Goal: Obtain resource: Download file/media

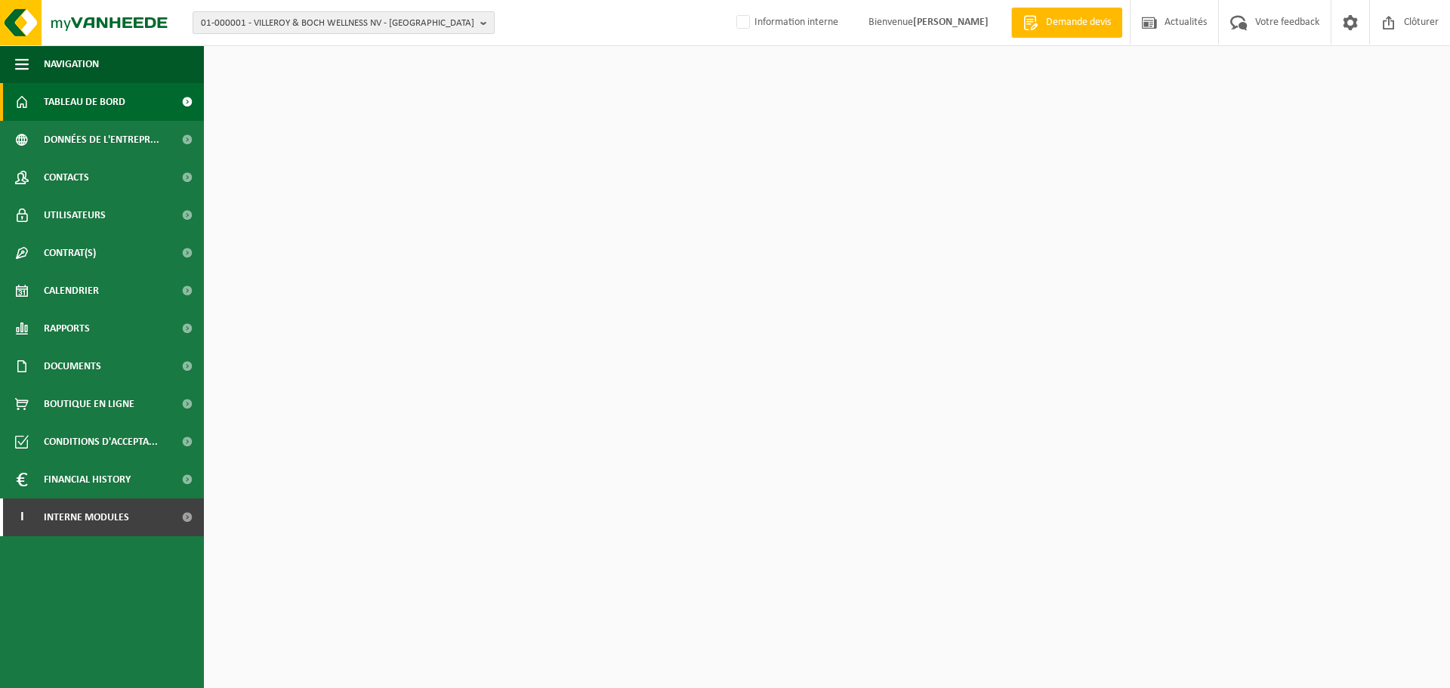
click at [270, 19] on span "01-000001 - VILLEROY & BOCH WELLNESS NV - [GEOGRAPHIC_DATA]" at bounding box center [337, 23] width 273 height 23
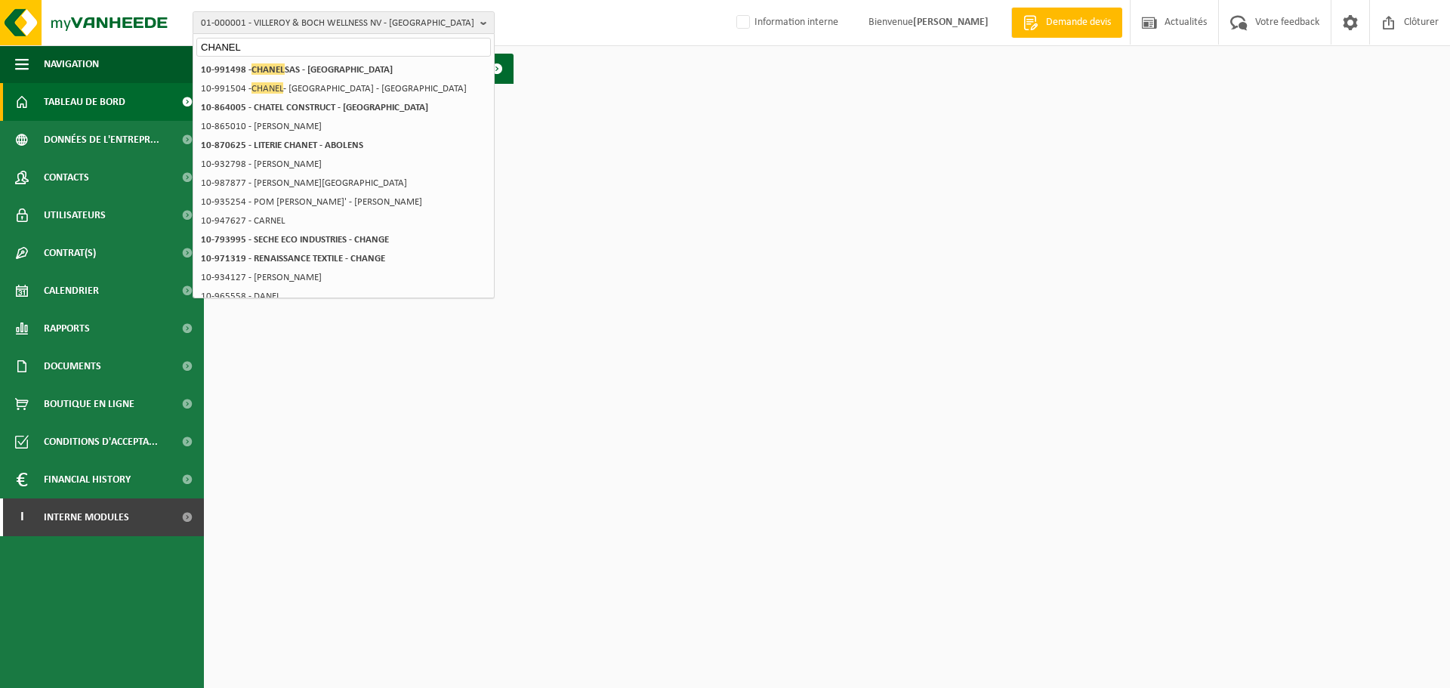
type input "CHANEL"
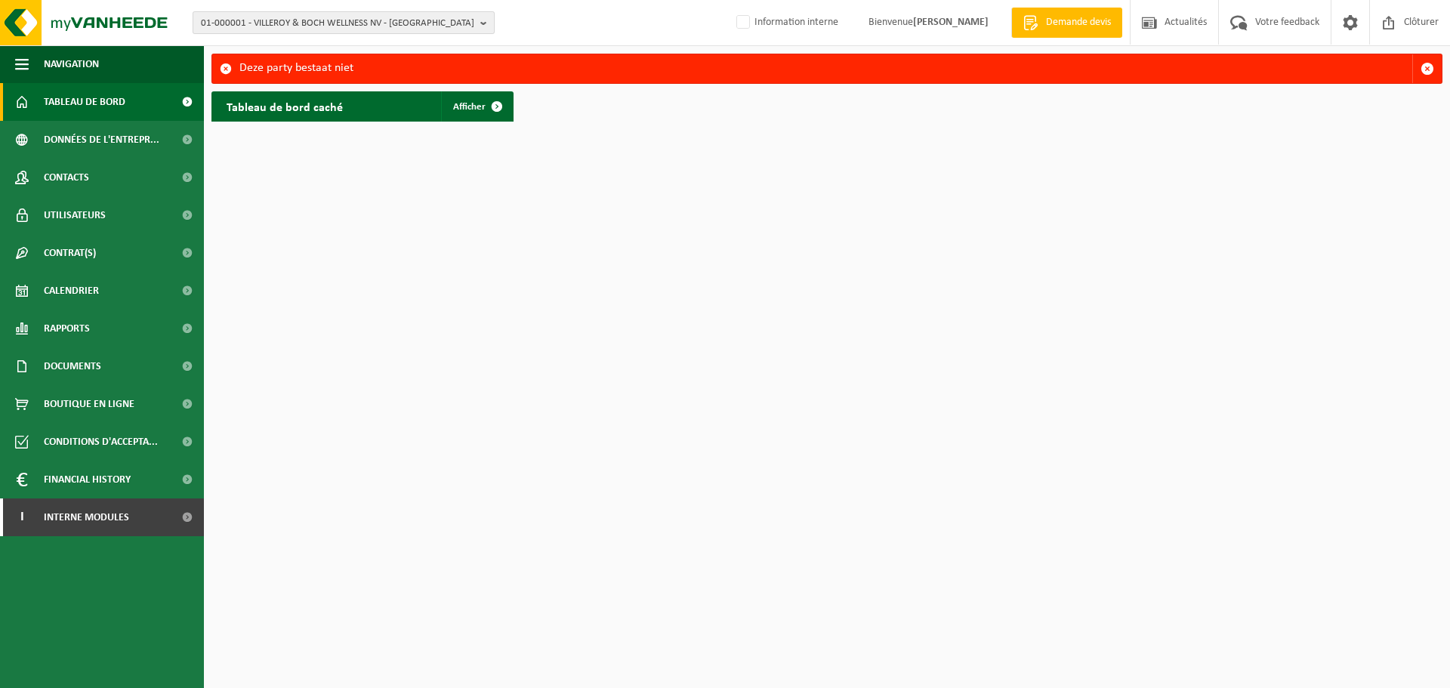
click at [296, 26] on span "01-000001 - VILLEROY & BOCH WELLNESS NV - [GEOGRAPHIC_DATA]" at bounding box center [337, 23] width 273 height 23
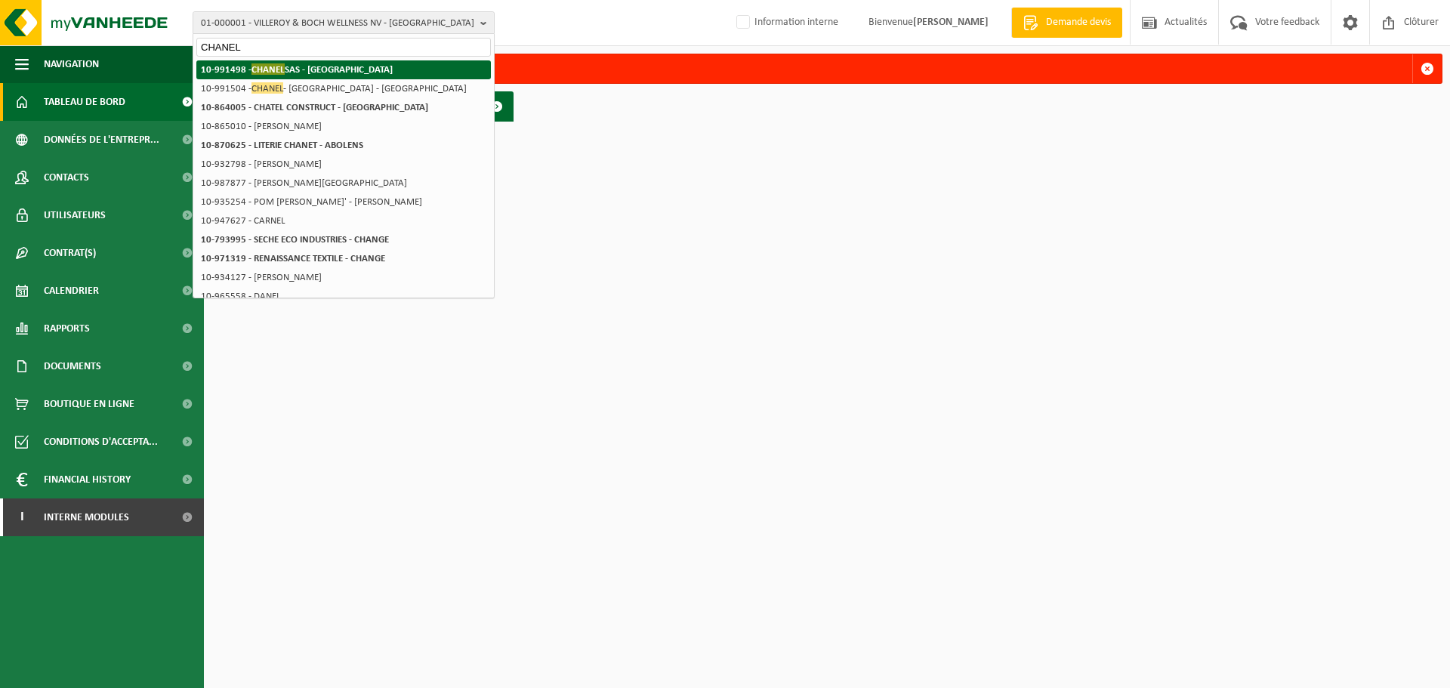
type input "CHANEL"
click at [265, 66] on span "CHANEL" at bounding box center [267, 68] width 33 height 11
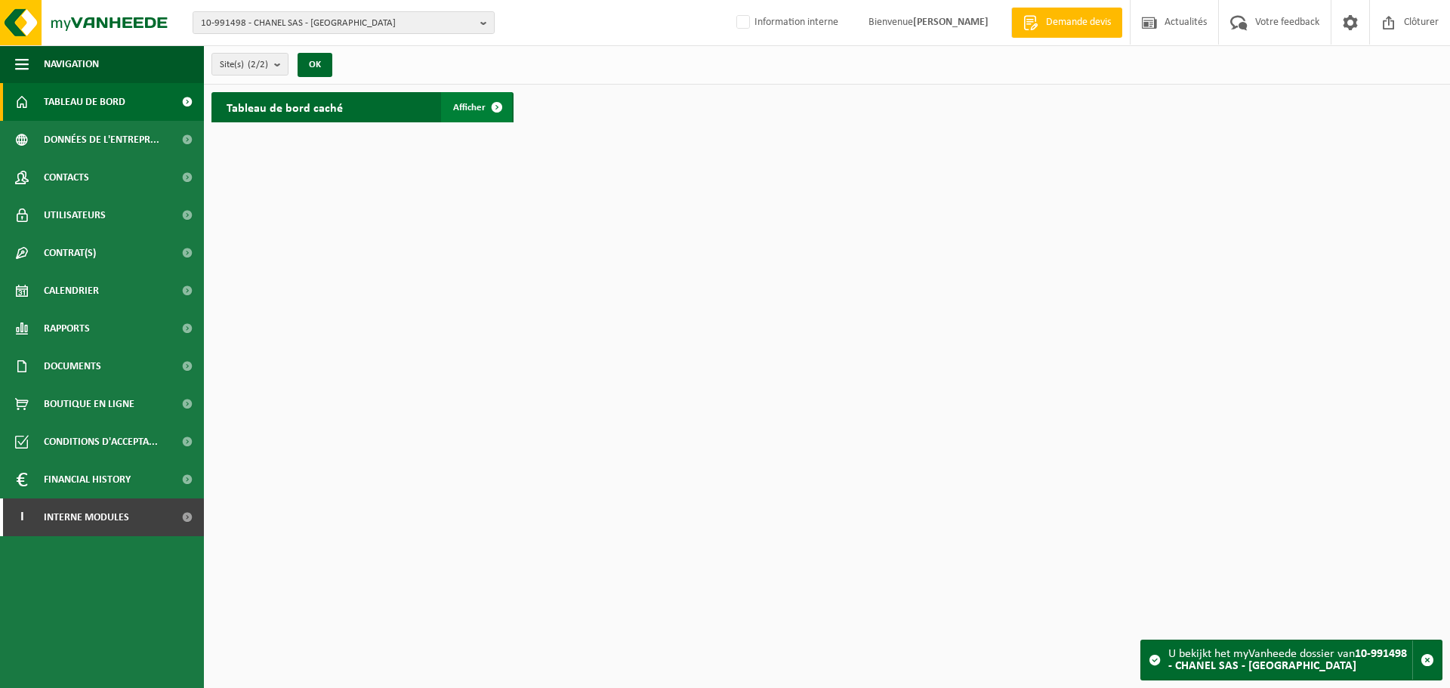
click at [498, 102] on span at bounding box center [497, 107] width 30 height 30
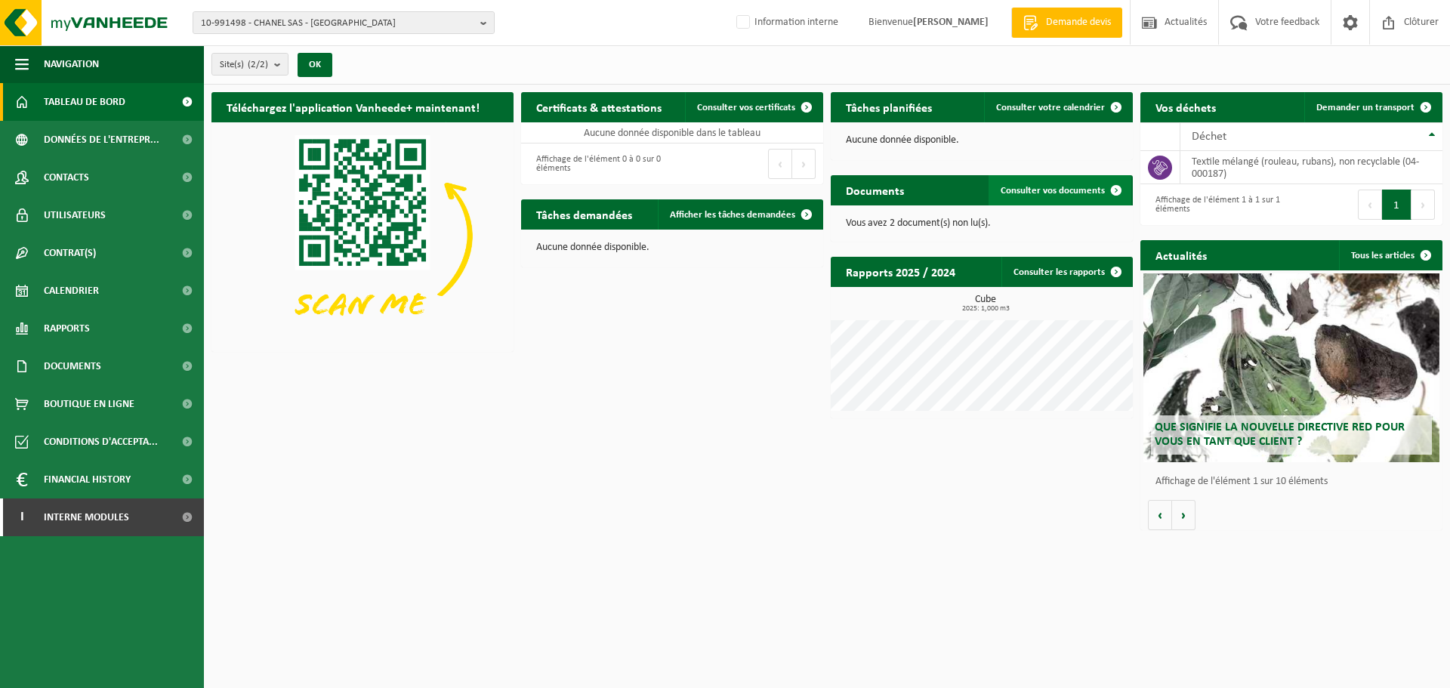
click at [1058, 189] on span "Consulter vos documents" at bounding box center [1052, 191] width 104 height 10
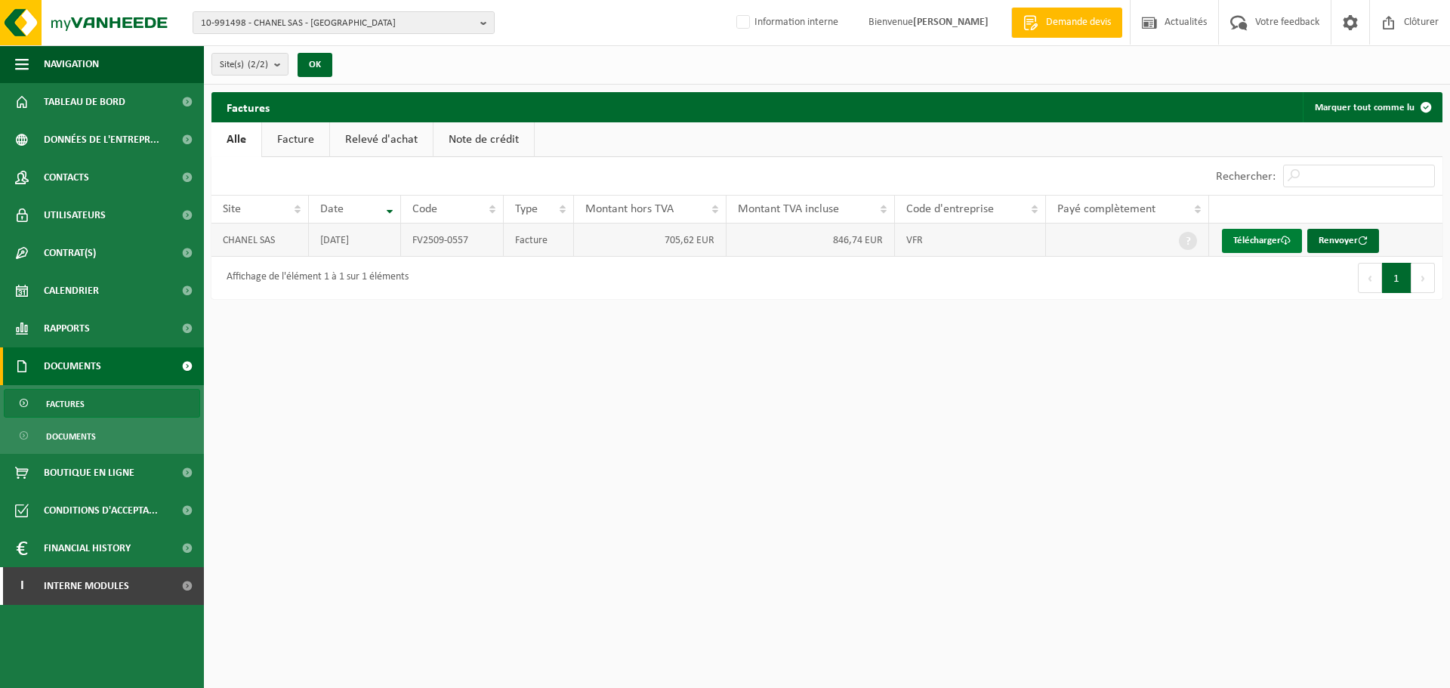
click at [1260, 236] on link "Télécharger" at bounding box center [1262, 241] width 80 height 24
click at [612, 403] on html "10-991498 - CHANEL SAS - NEUILLY SUR SEINE 10-991498 - CHANEL SAS - NEUILLY SUR…" at bounding box center [725, 344] width 1450 height 688
click at [480, 23] on b "button" at bounding box center [487, 22] width 14 height 21
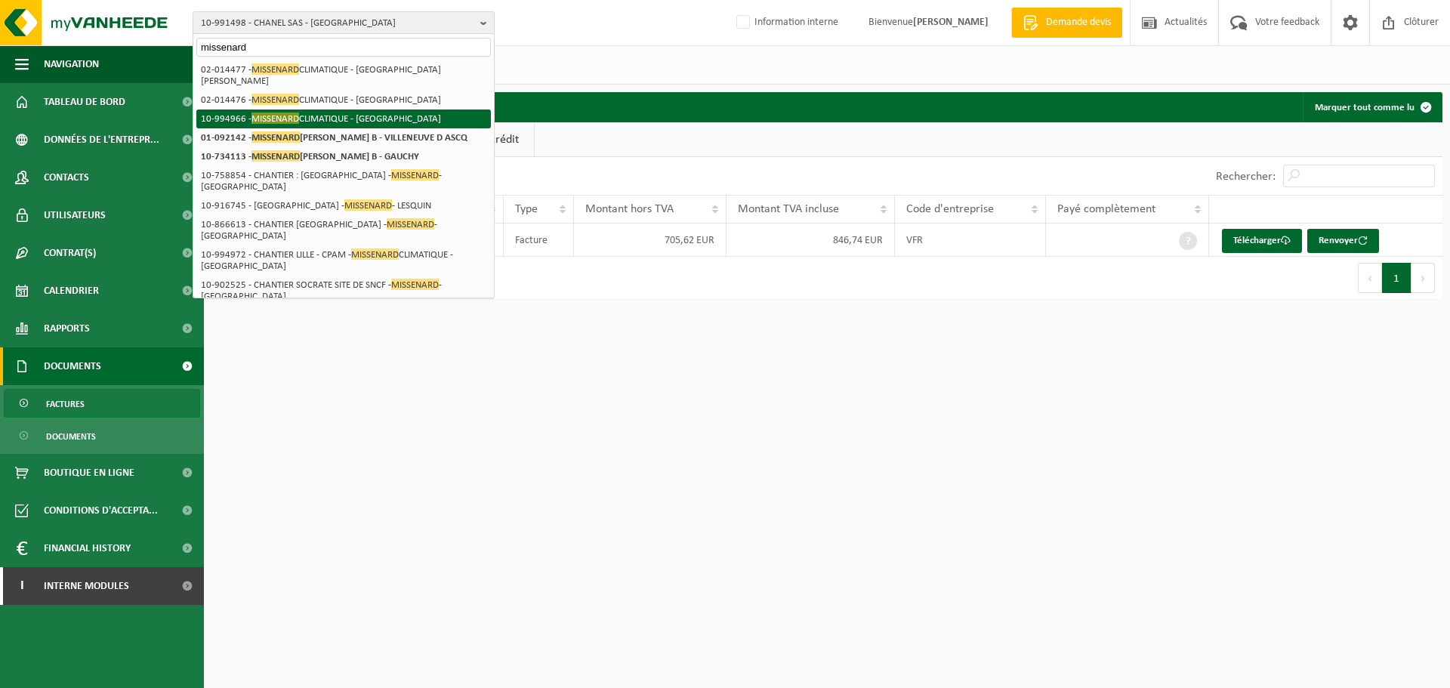
type input "missenard"
click at [297, 114] on li "10-994966 - MISSENARD CLIMATIQUE - GAUCHY" at bounding box center [343, 118] width 294 height 19
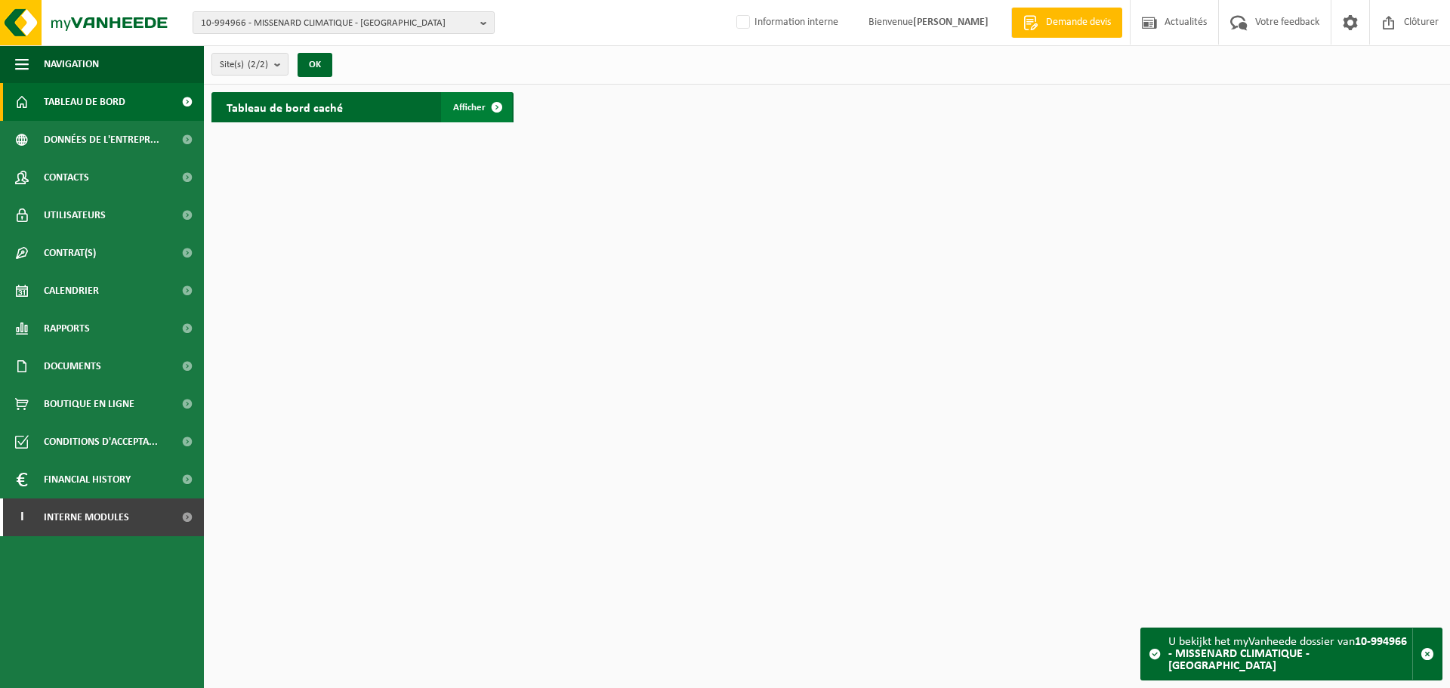
click at [494, 109] on span at bounding box center [497, 107] width 30 height 30
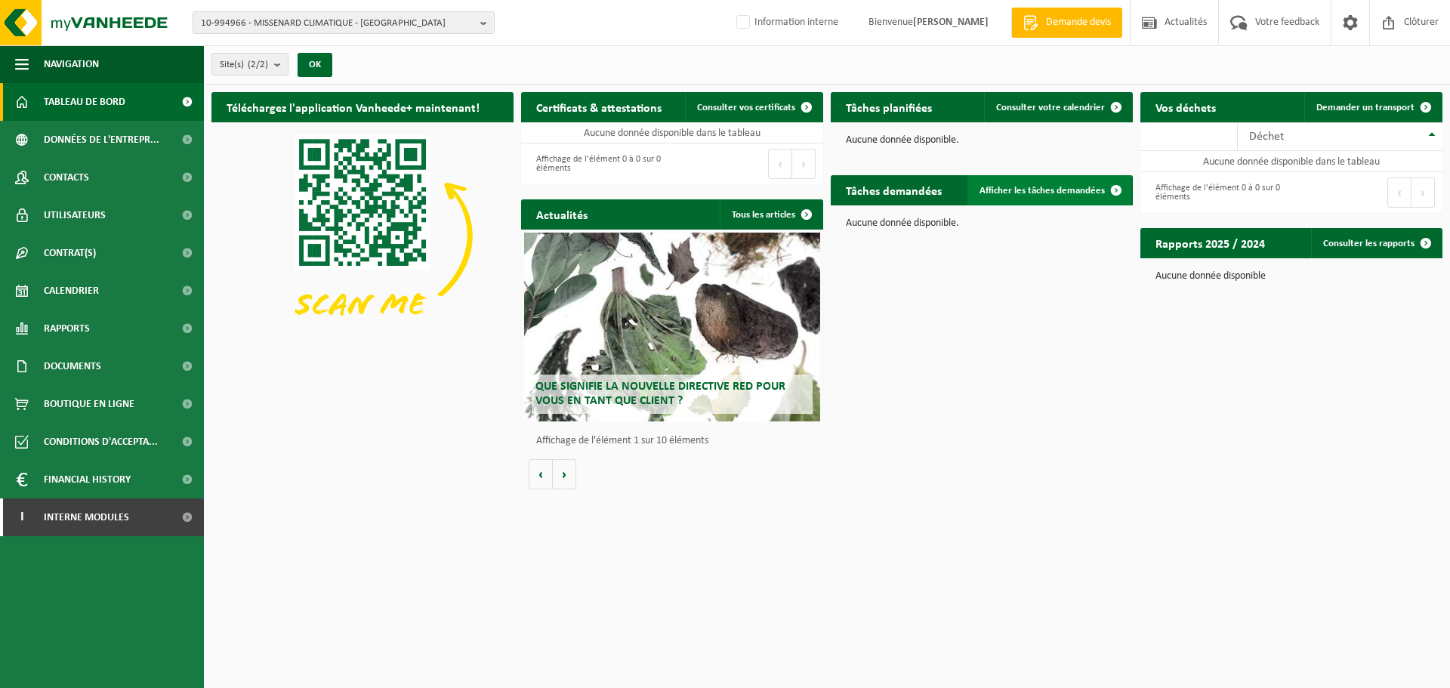
click at [1062, 192] on span "Afficher les tâches demandées" at bounding box center [1041, 191] width 125 height 10
click at [363, 26] on span "10-994966 - MISSENARD CLIMATIQUE - [GEOGRAPHIC_DATA]" at bounding box center [337, 23] width 273 height 23
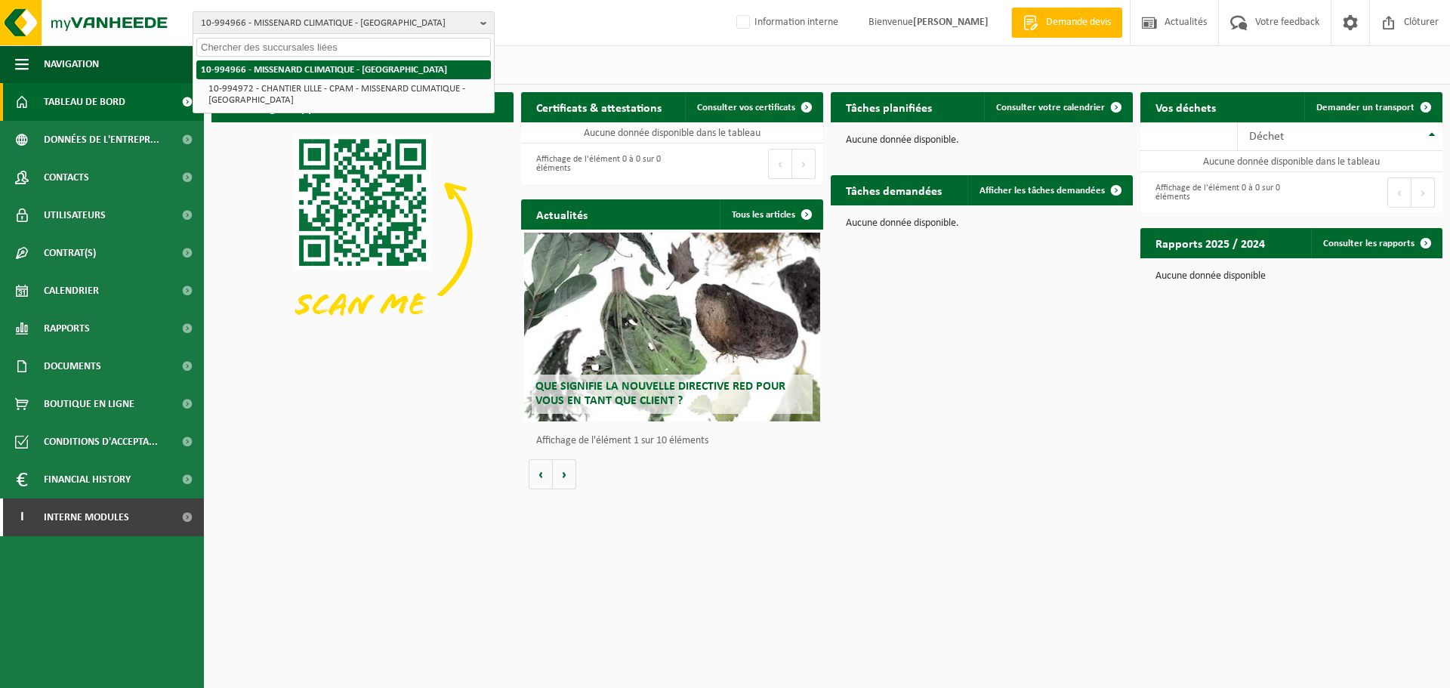
click at [319, 74] on li "10-994966 - MISSENARD CLIMATIQUE - [GEOGRAPHIC_DATA]" at bounding box center [343, 69] width 294 height 19
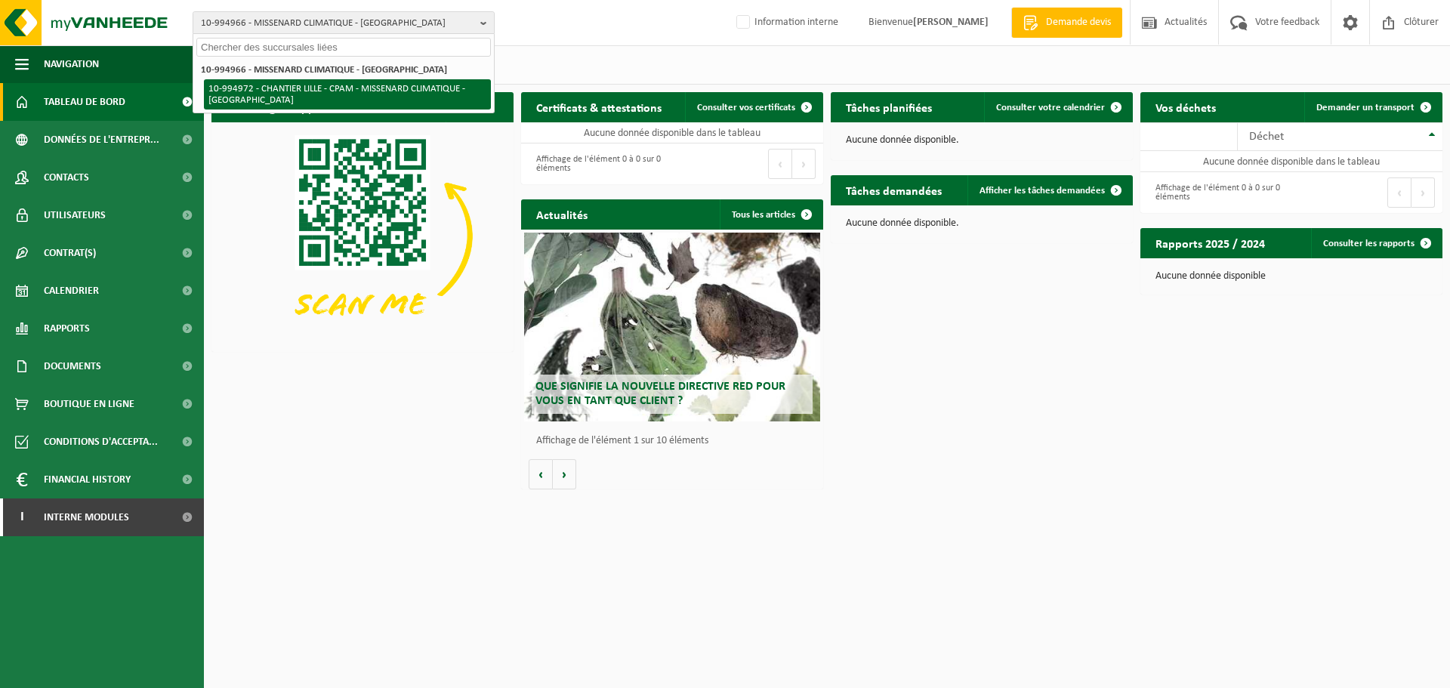
click at [316, 89] on li "10-994972 - CHANTIER LILLE - CPAM - MISSENARD CLIMATIQUE - [GEOGRAPHIC_DATA]" at bounding box center [347, 94] width 287 height 30
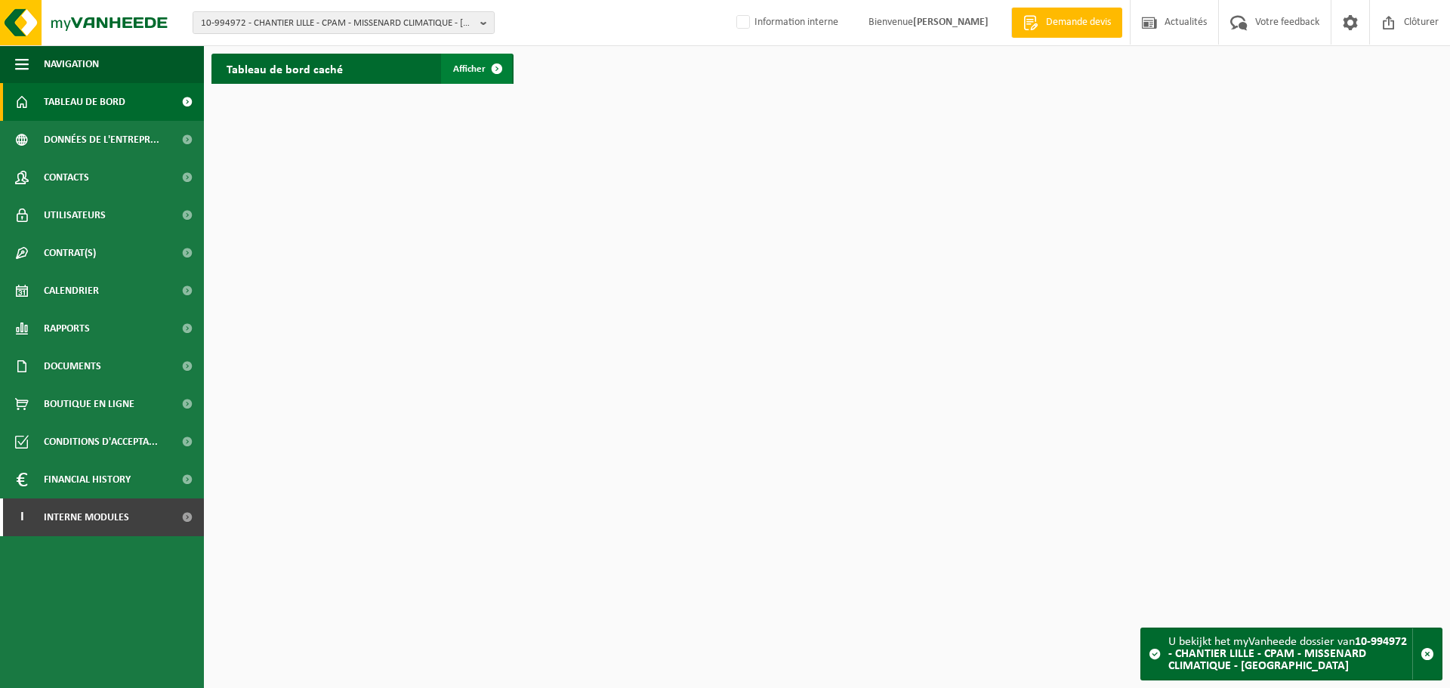
click at [479, 62] on link "Afficher" at bounding box center [476, 69] width 71 height 30
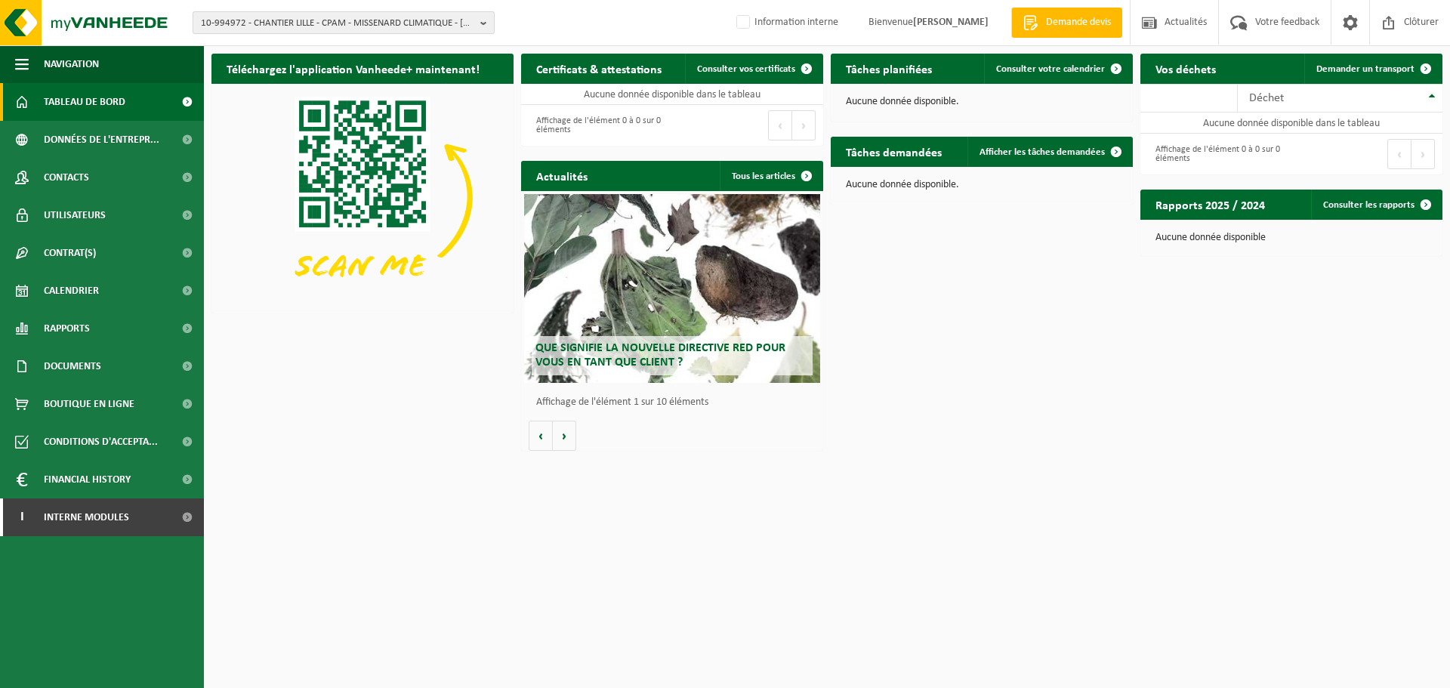
click at [313, 13] on span "10-994972 - CHANTIER LILLE - CPAM - MISSENARD CLIMATIQUE - [GEOGRAPHIC_DATA]" at bounding box center [337, 23] width 273 height 23
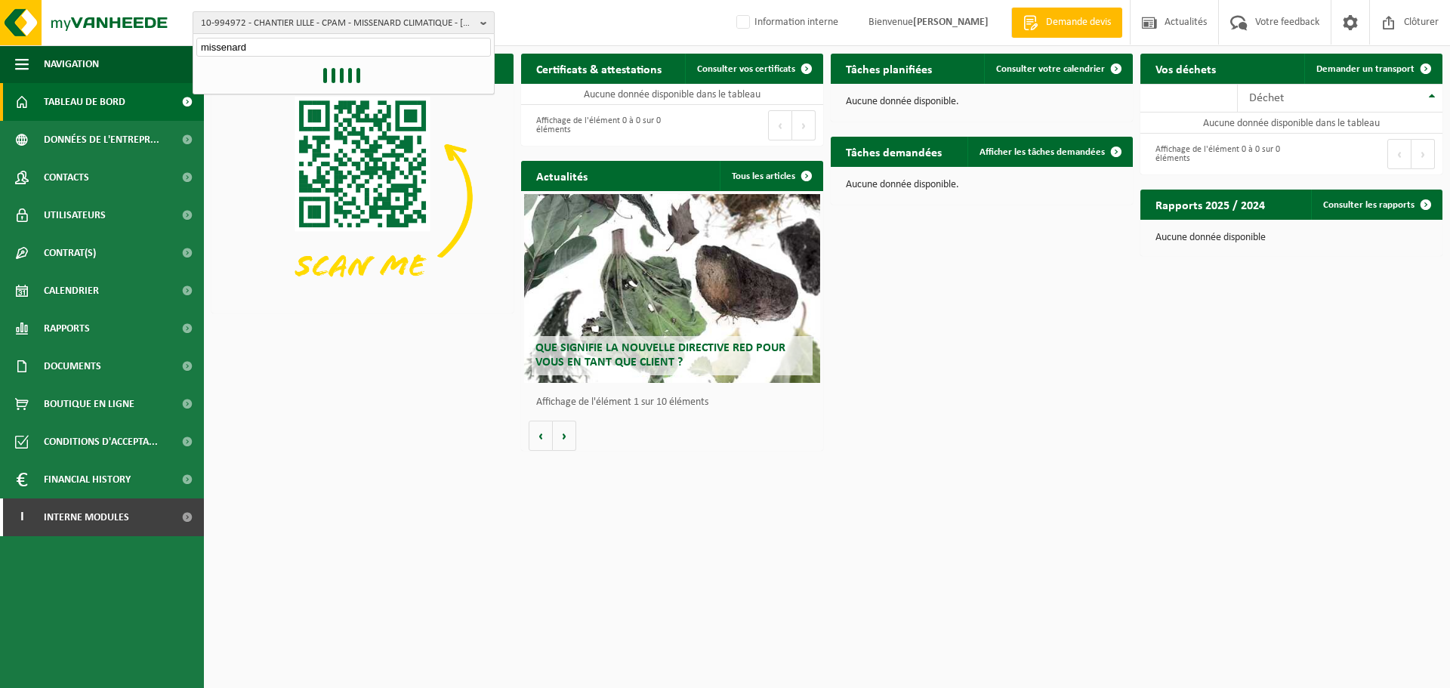
type input "missenard"
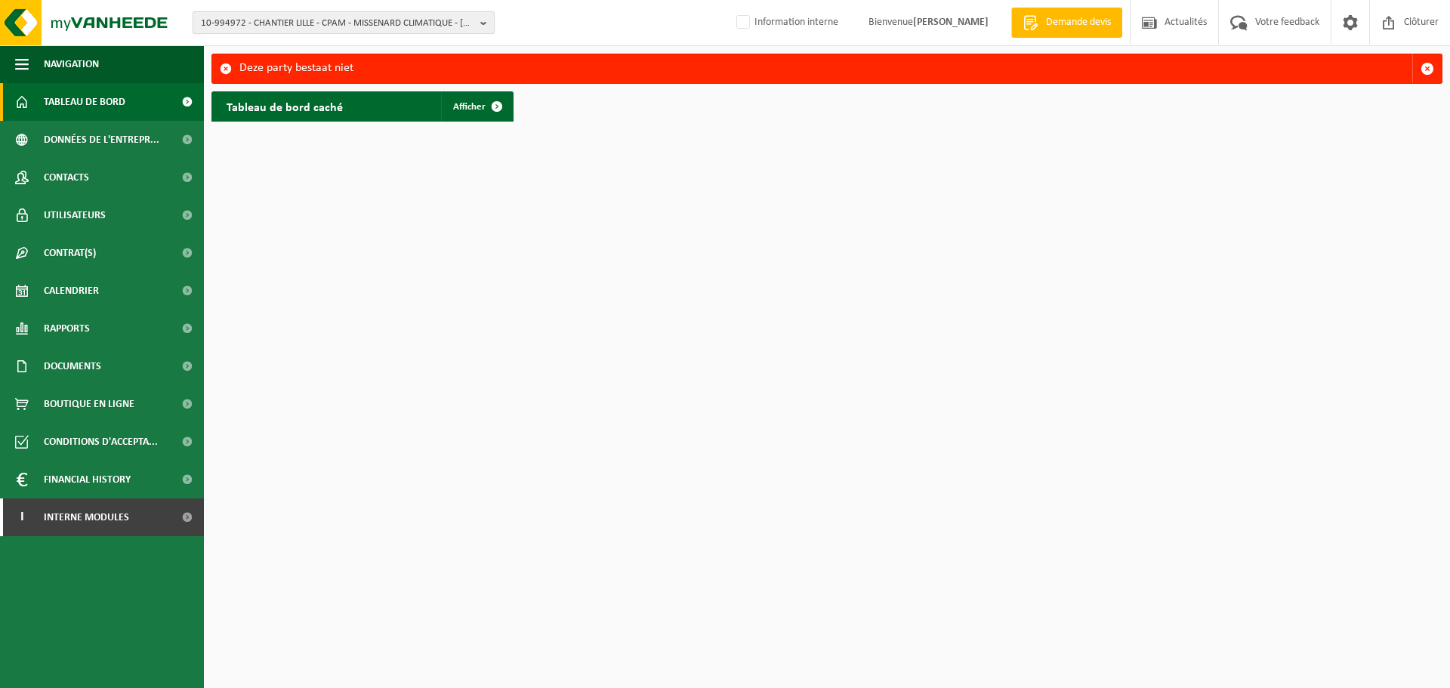
click at [294, 15] on span "10-994972 - CHANTIER LILLE - CPAM - MISSENARD CLIMATIQUE - LILLE" at bounding box center [337, 23] width 273 height 23
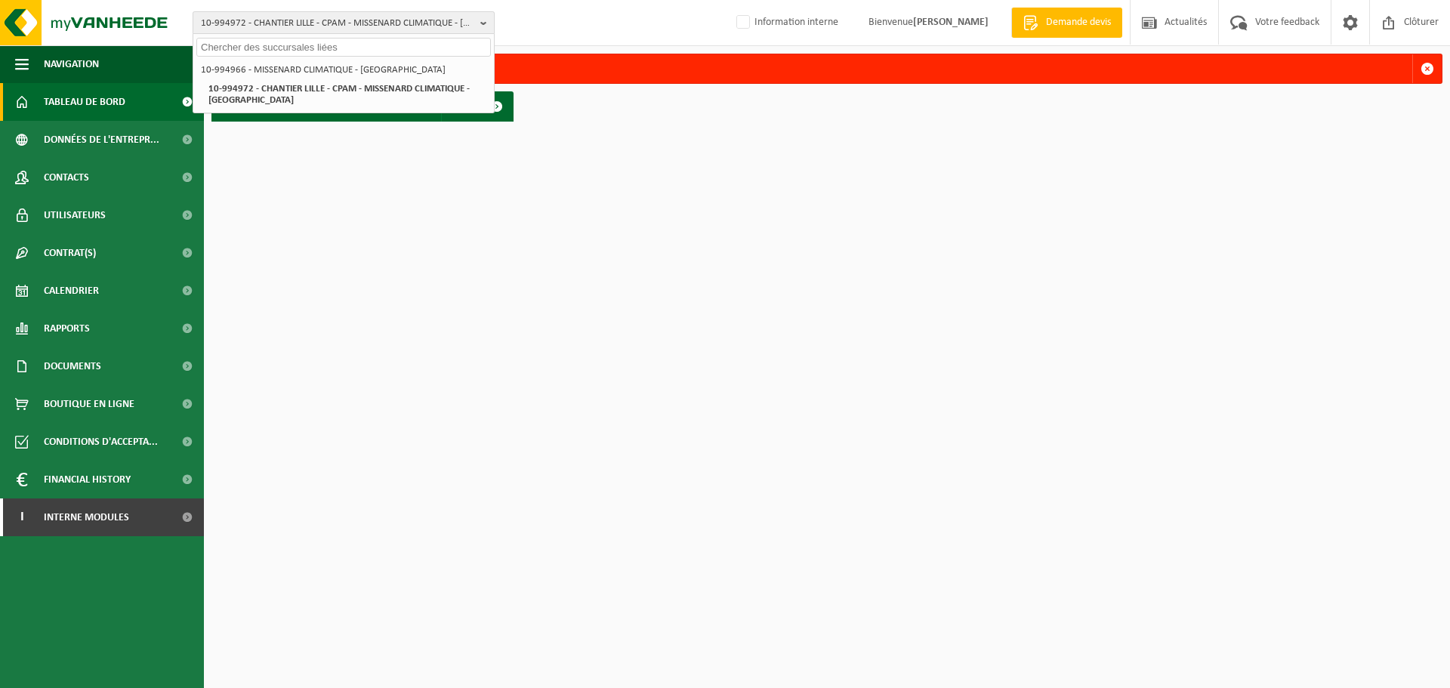
click at [261, 32] on span "10-994972 - CHANTIER LILLE - CPAM - MISSENARD CLIMATIQUE - LILLE" at bounding box center [337, 23] width 273 height 23
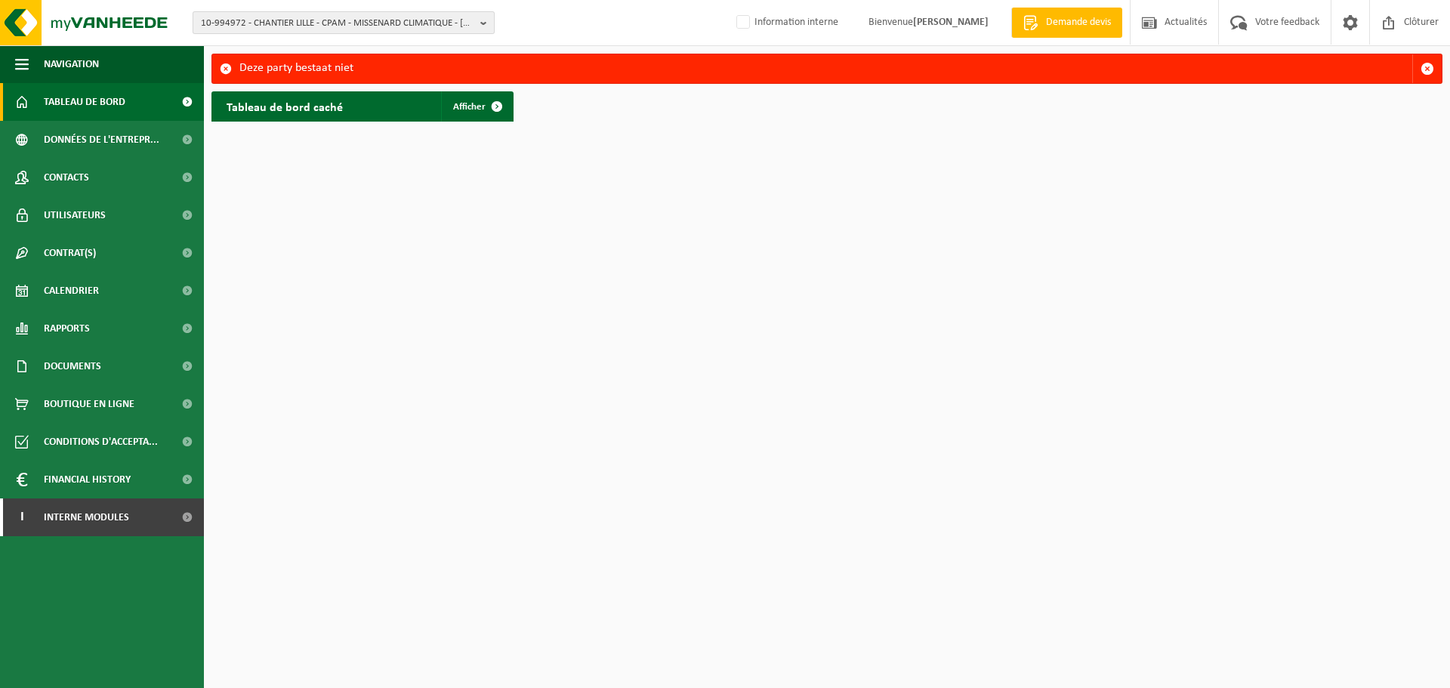
click at [260, 23] on span "10-994972 - CHANTIER LILLE - CPAM - MISSENARD CLIMATIQUE - LILLE" at bounding box center [337, 23] width 273 height 23
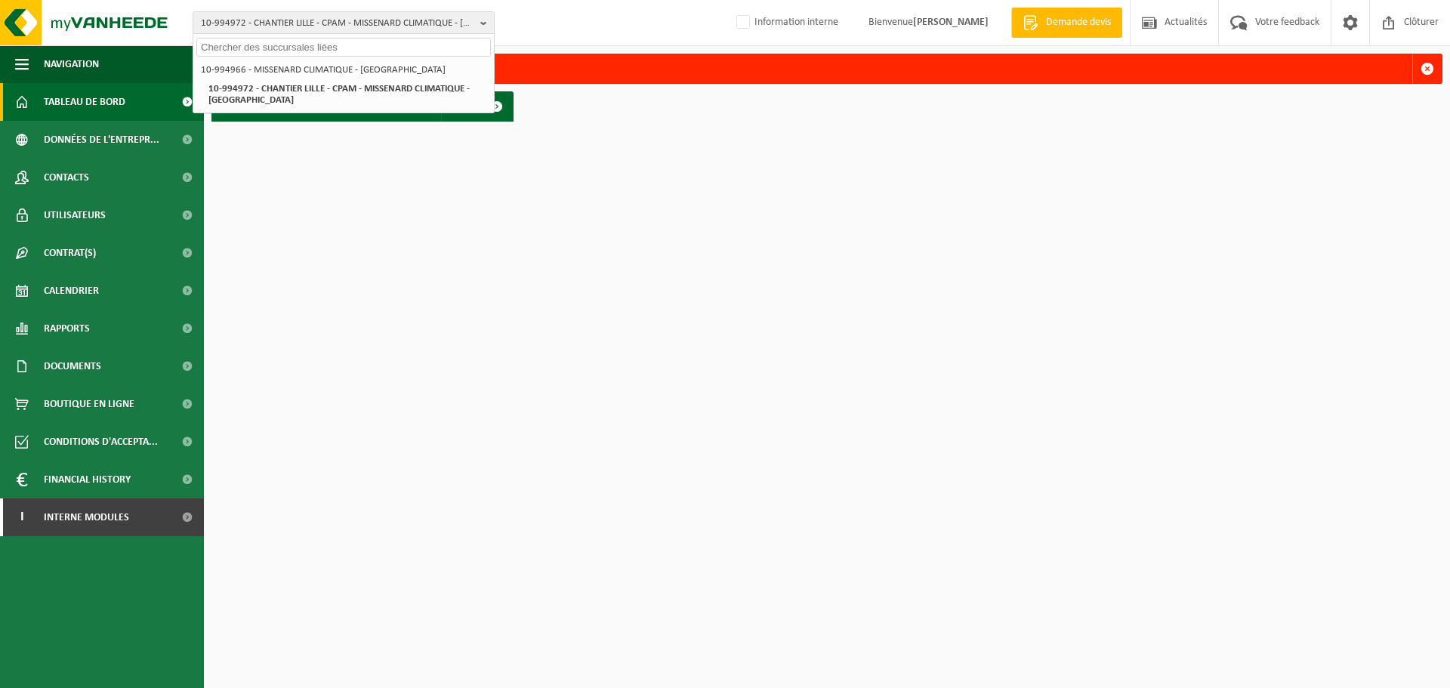
click at [311, 46] on input "text" at bounding box center [343, 47] width 294 height 19
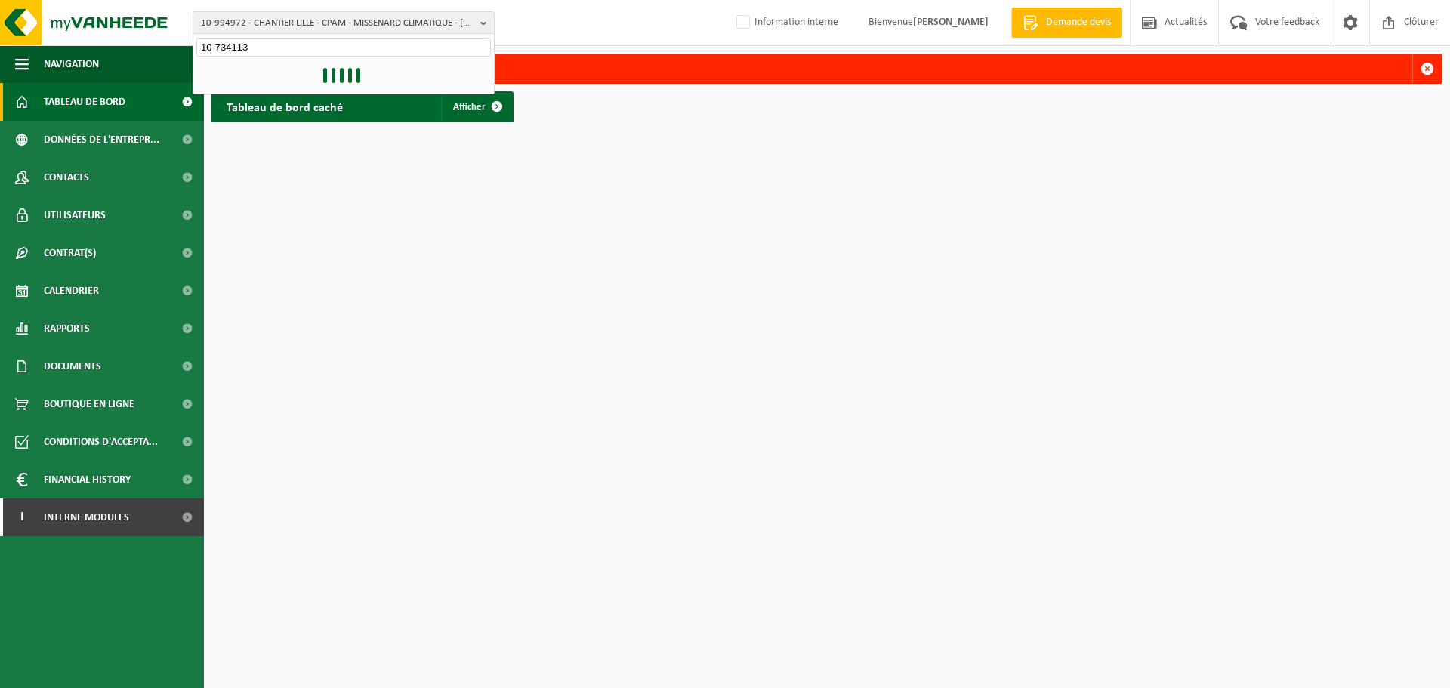
type input "10-734113"
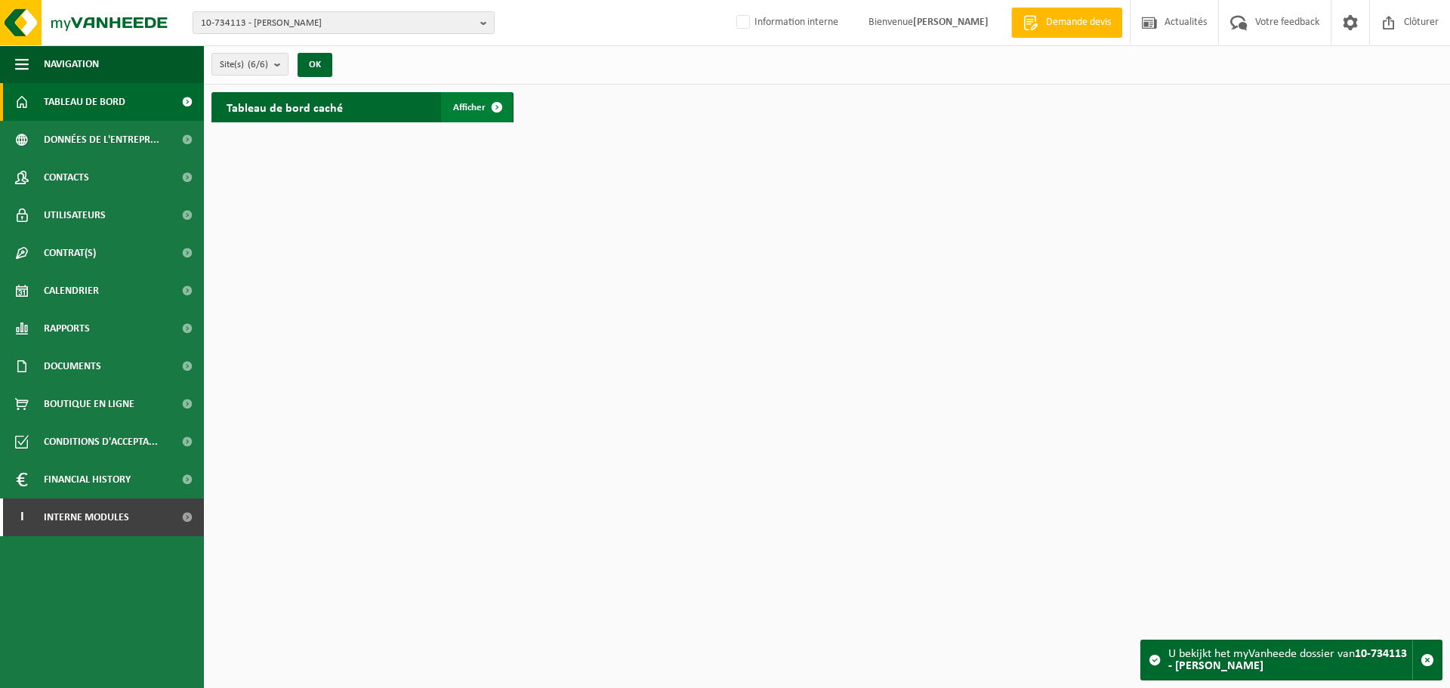
click at [486, 104] on span at bounding box center [497, 107] width 30 height 30
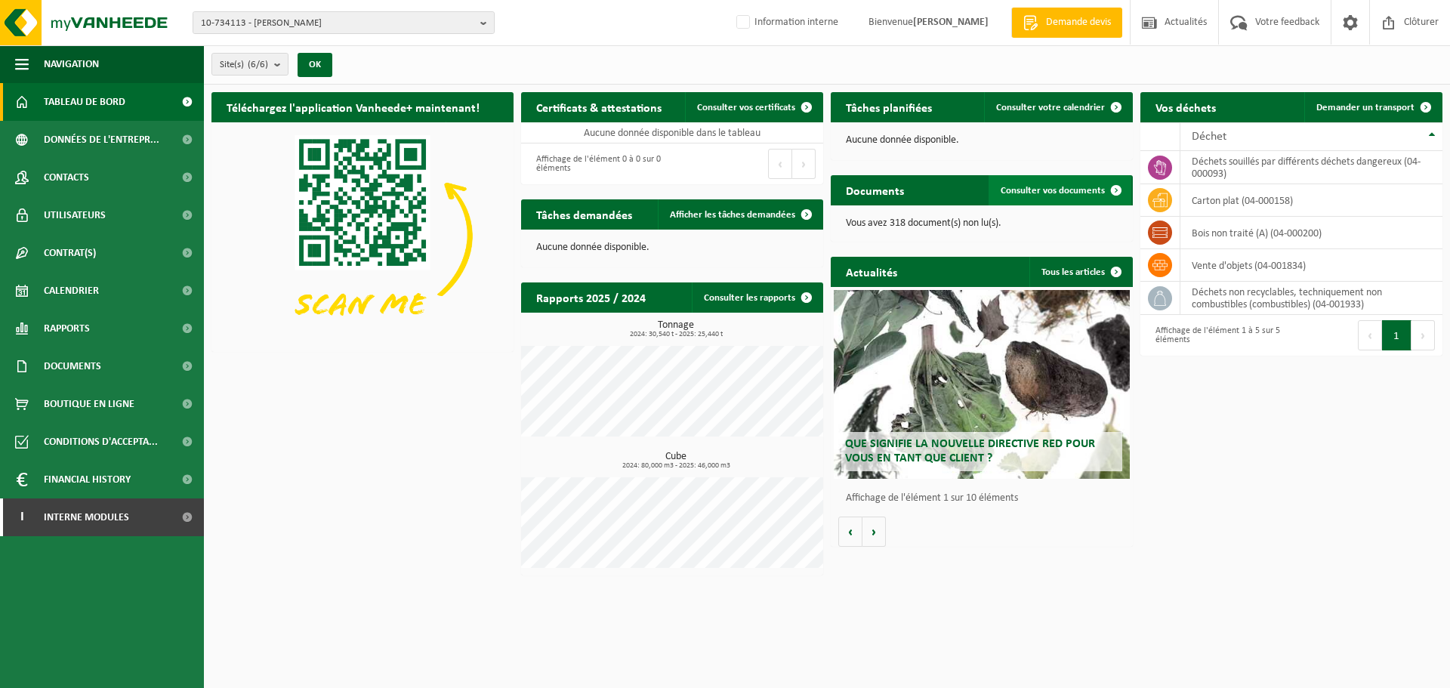
click at [1038, 183] on link "Consulter vos documents" at bounding box center [1059, 190] width 143 height 30
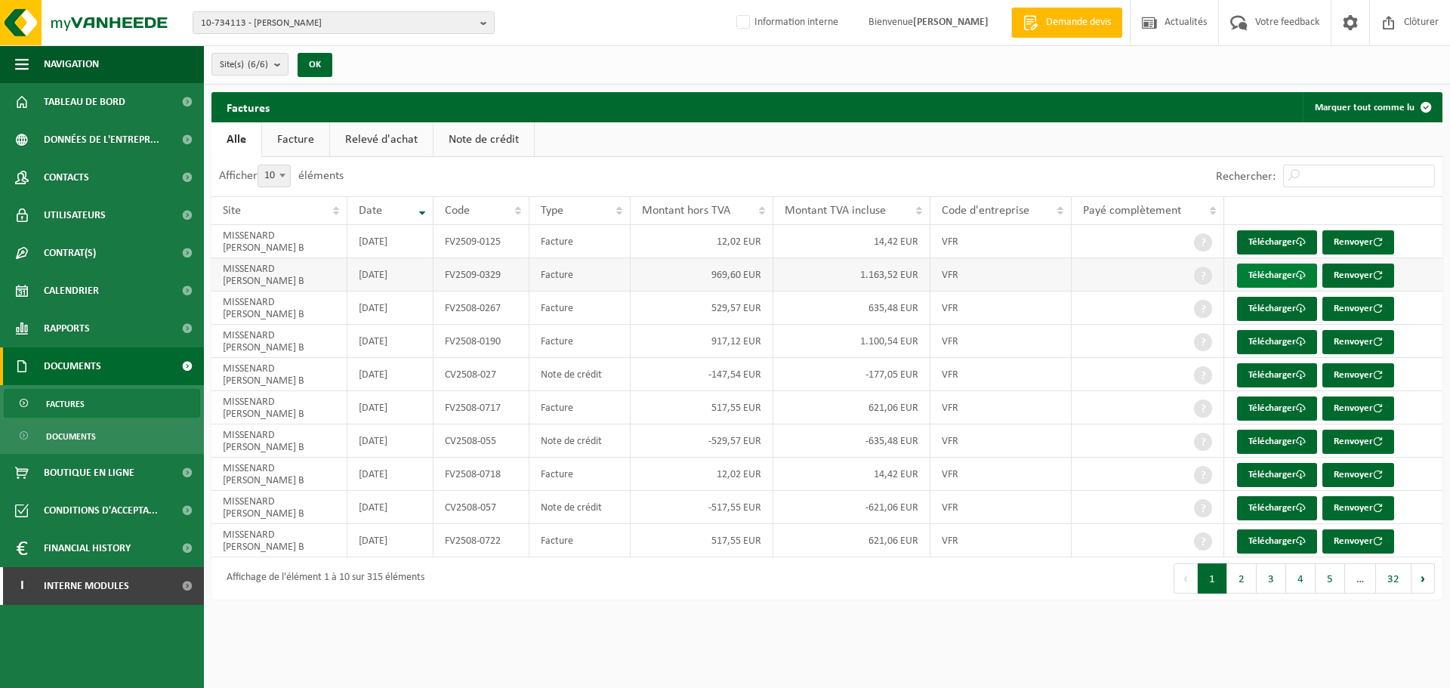
click at [1272, 271] on link "Télécharger" at bounding box center [1277, 275] width 80 height 24
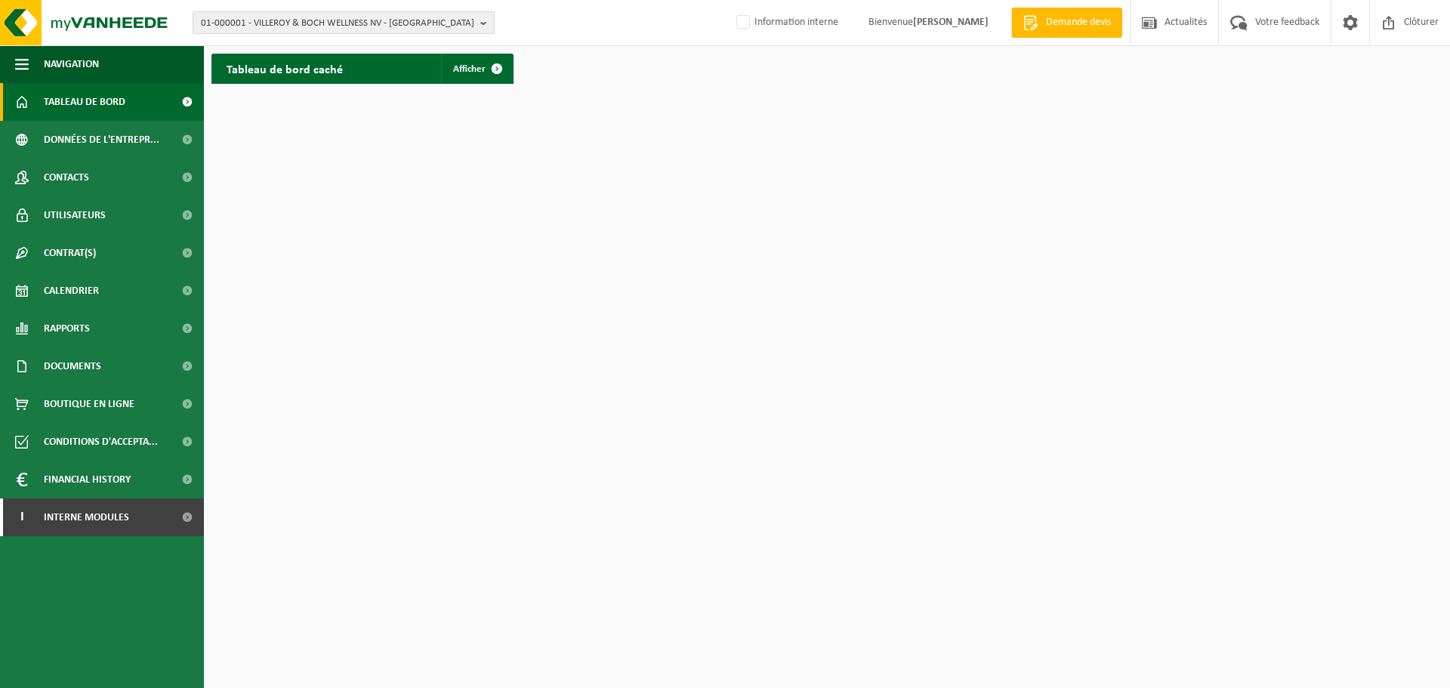
click at [249, 24] on span "01-000001 - VILLEROY & BOCH WELLNESS NV - ROESELARE" at bounding box center [337, 23] width 273 height 23
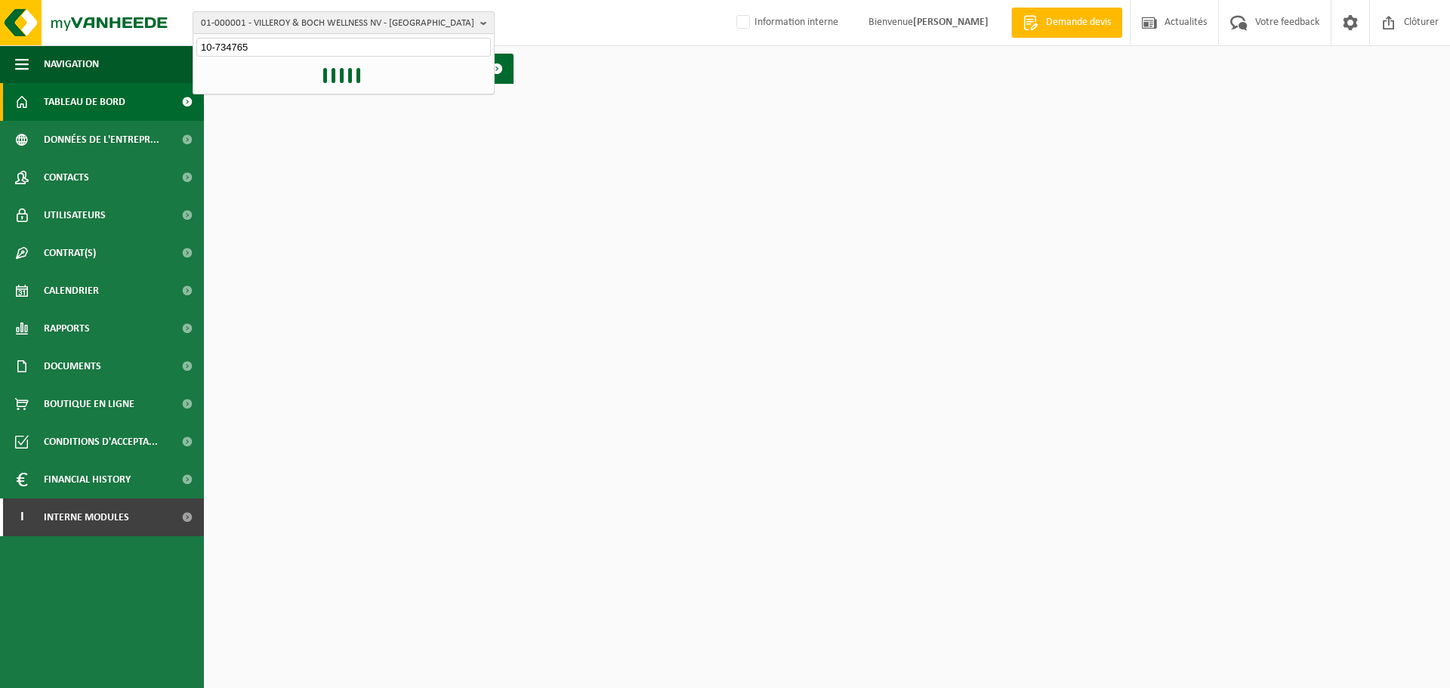
type input "10-734765"
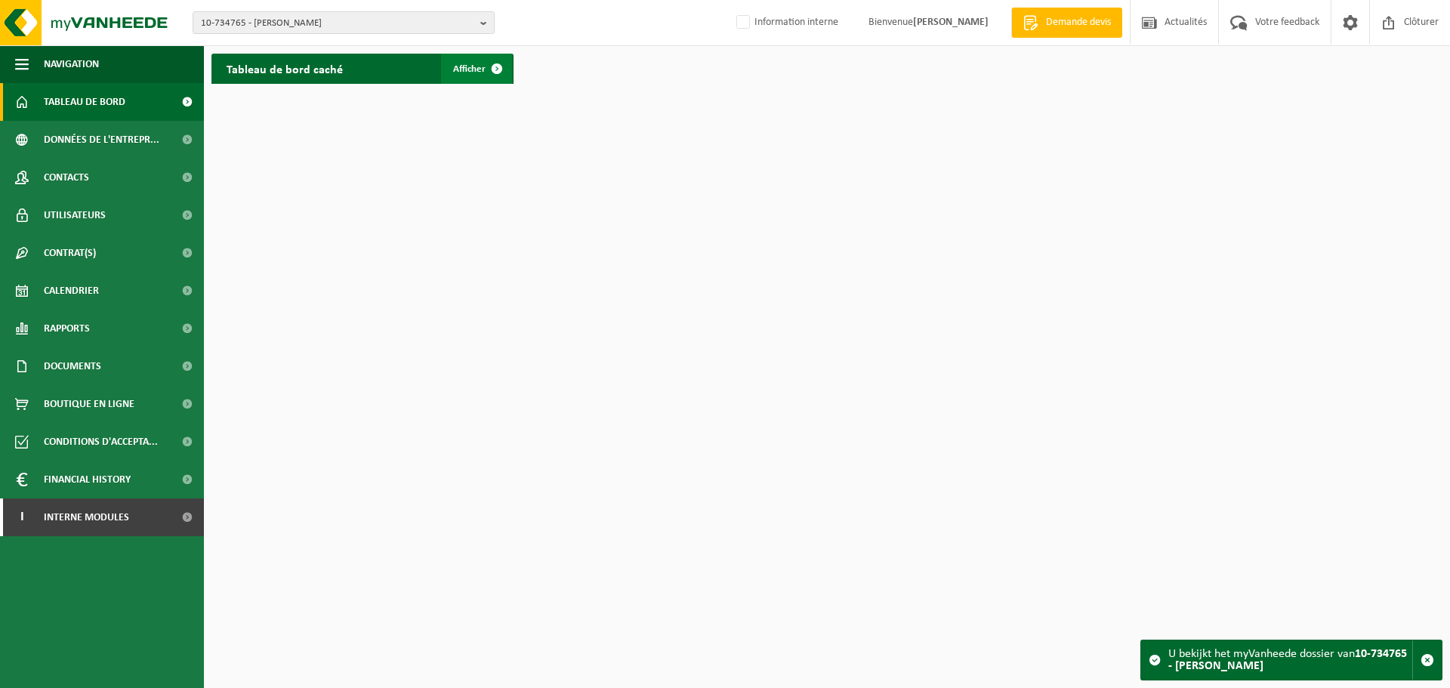
click at [507, 74] on span at bounding box center [497, 69] width 30 height 30
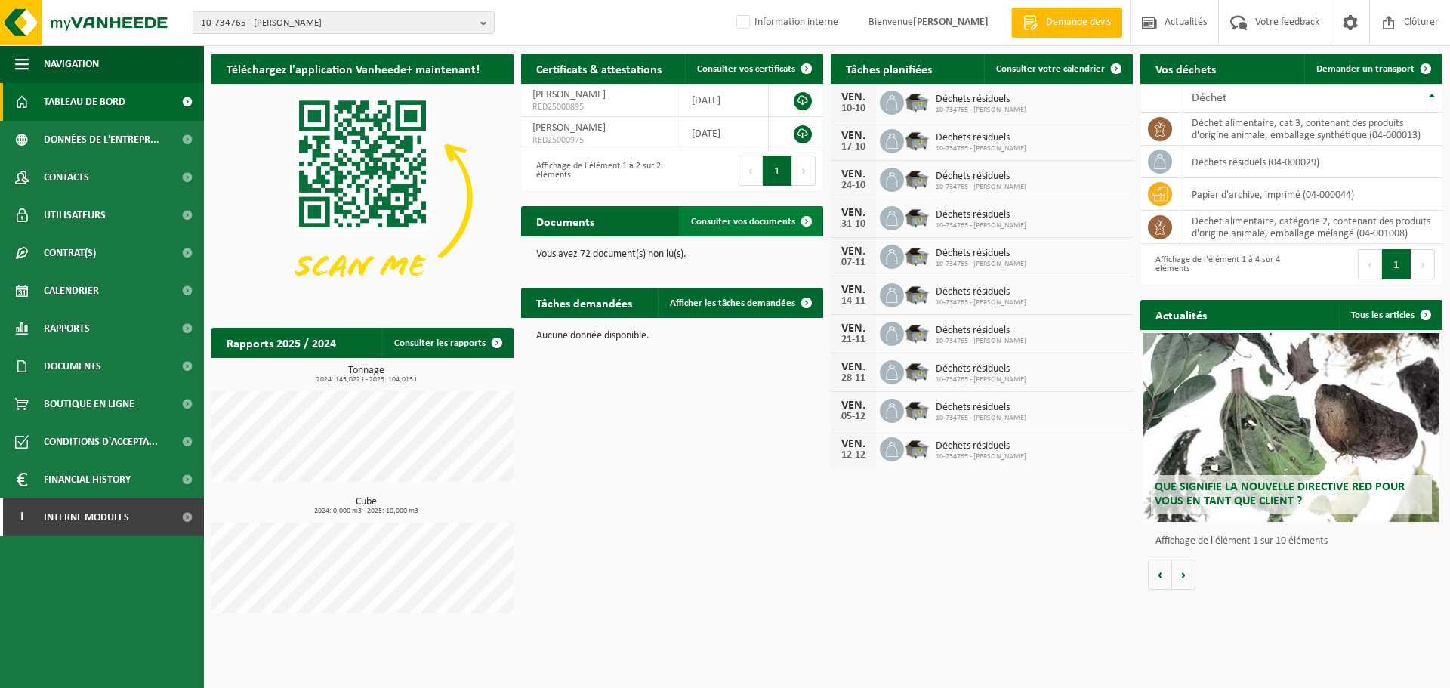
click at [746, 220] on span "Consulter vos documents" at bounding box center [743, 222] width 104 height 10
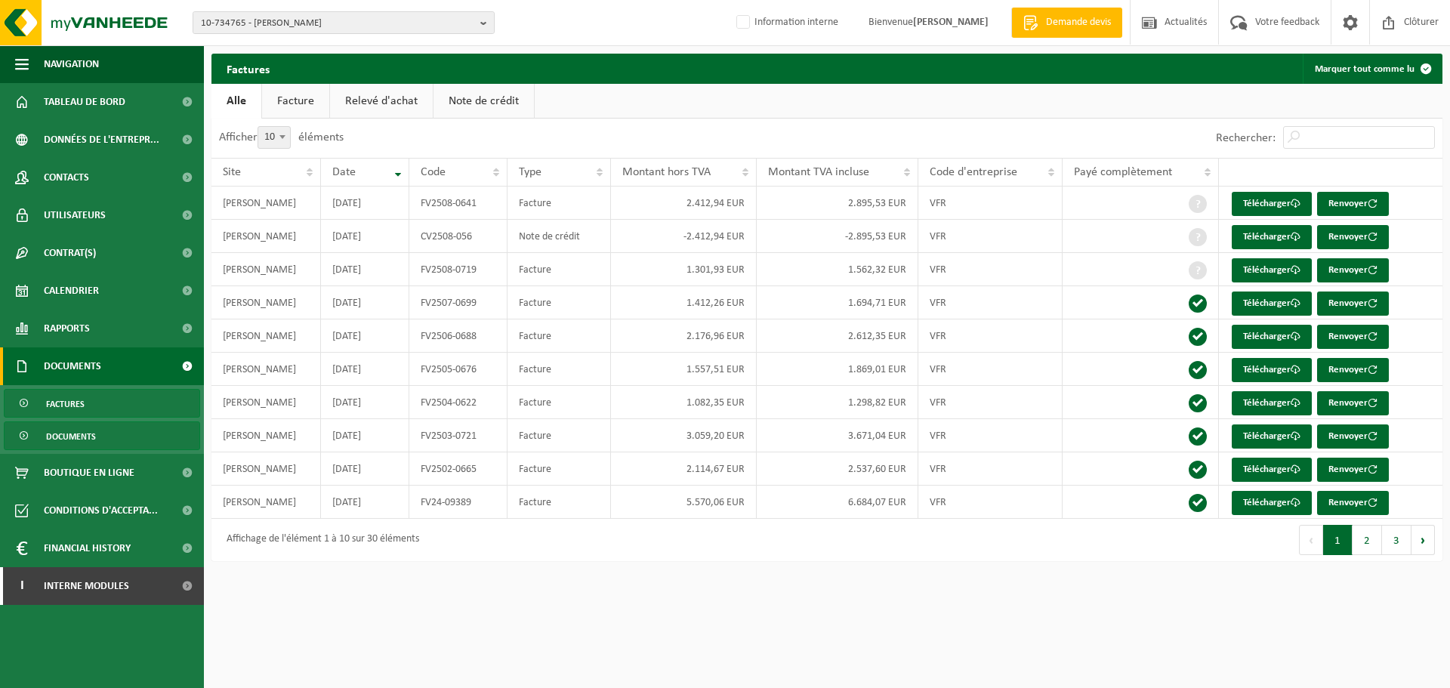
click at [21, 431] on span at bounding box center [25, 436] width 12 height 29
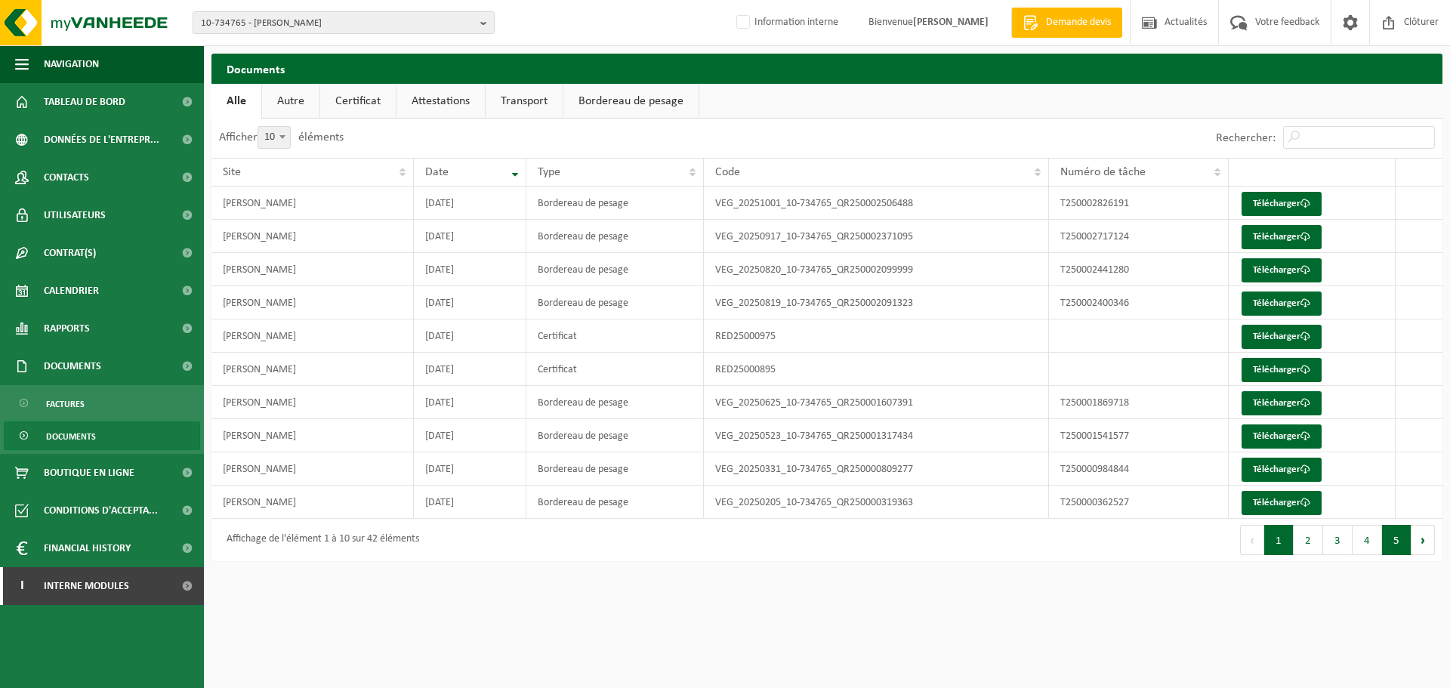
click at [1395, 547] on button "5" at bounding box center [1396, 540] width 29 height 30
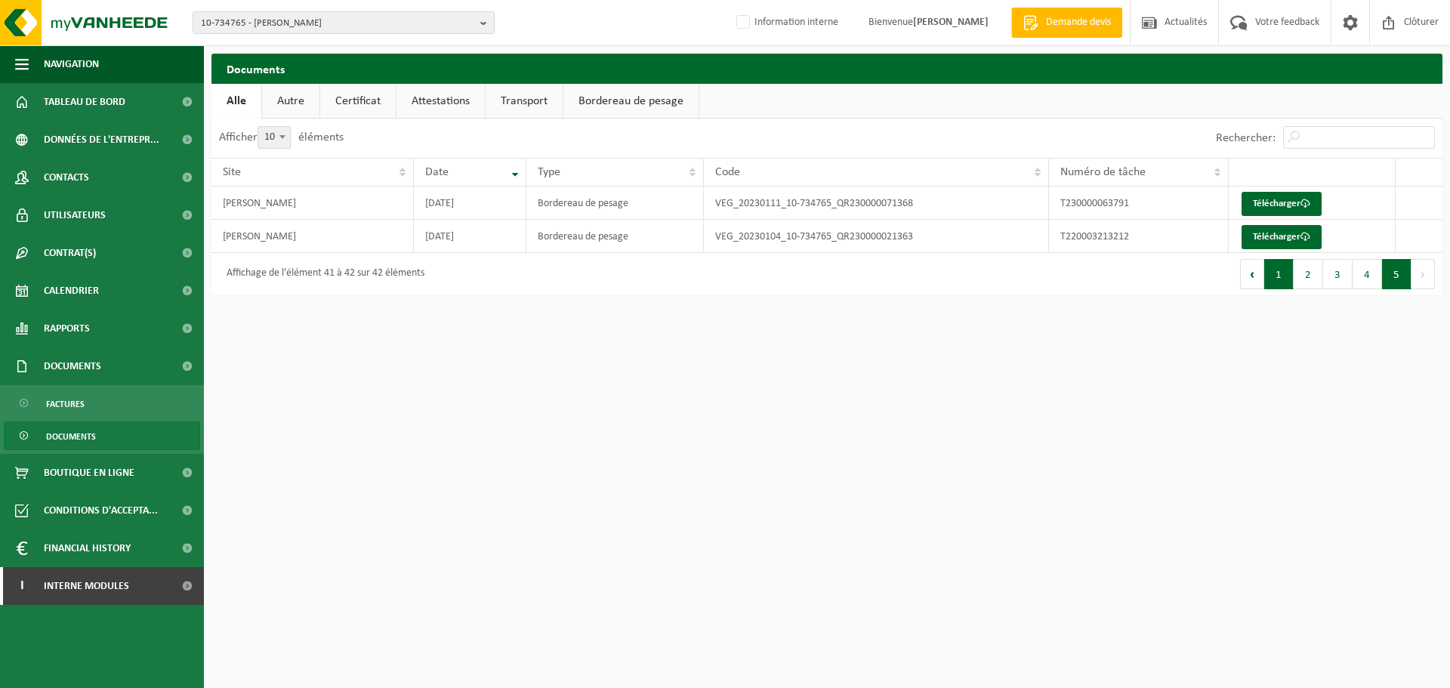
click at [1278, 282] on button "1" at bounding box center [1278, 274] width 29 height 30
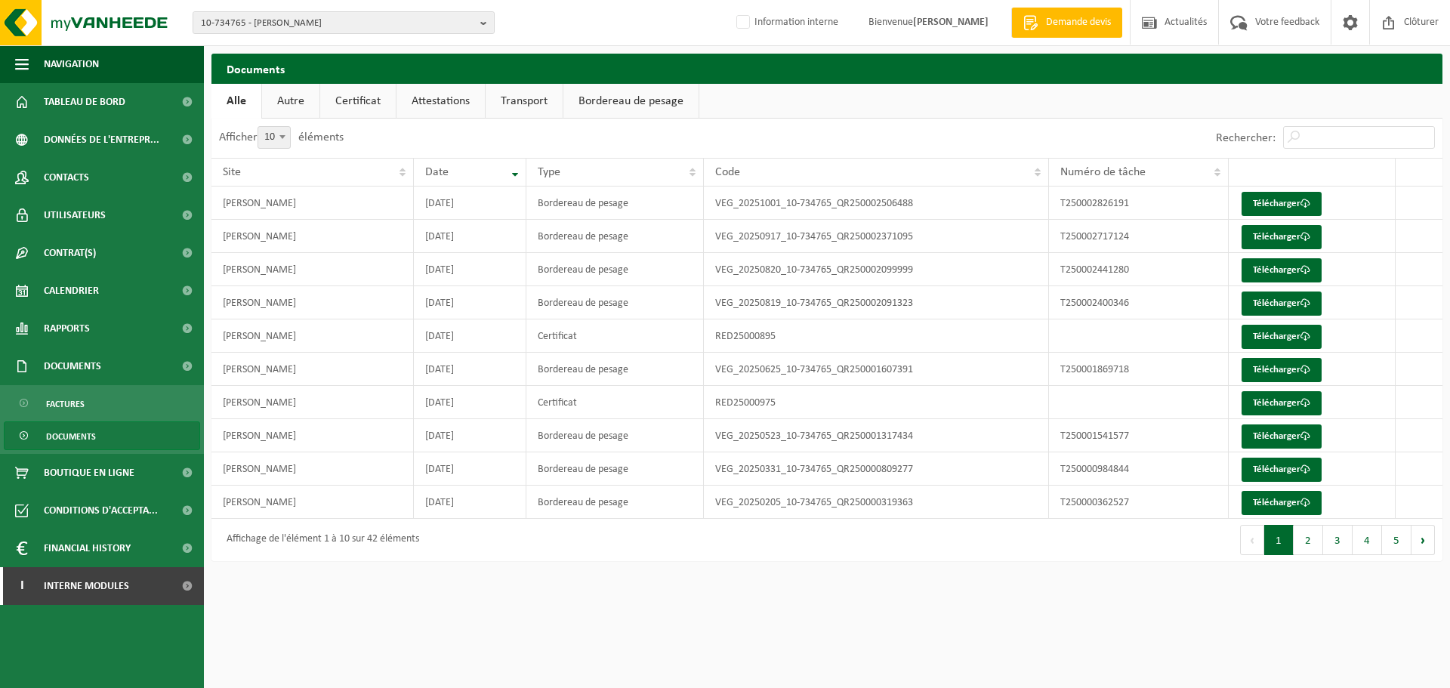
click at [326, 100] on link "Certificat" at bounding box center [358, 101] width 76 height 35
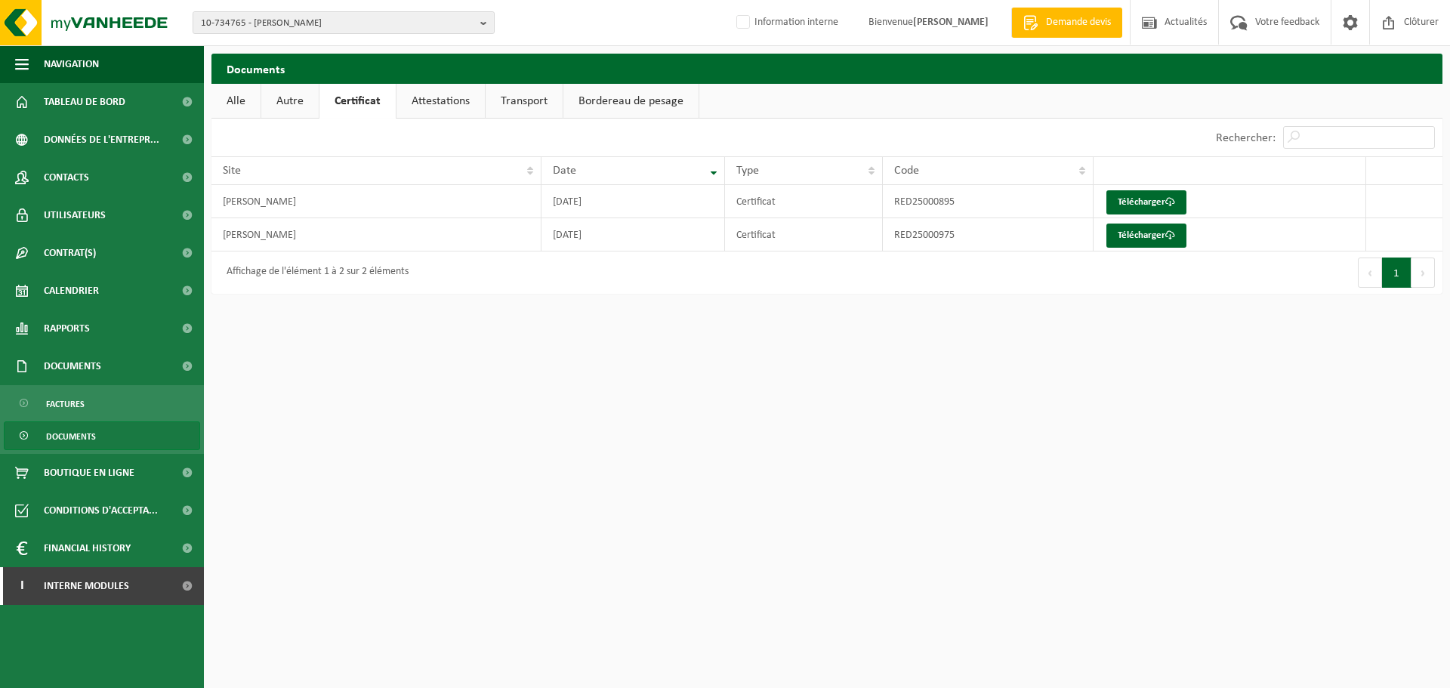
click at [423, 106] on link "Attestations" at bounding box center [440, 101] width 88 height 35
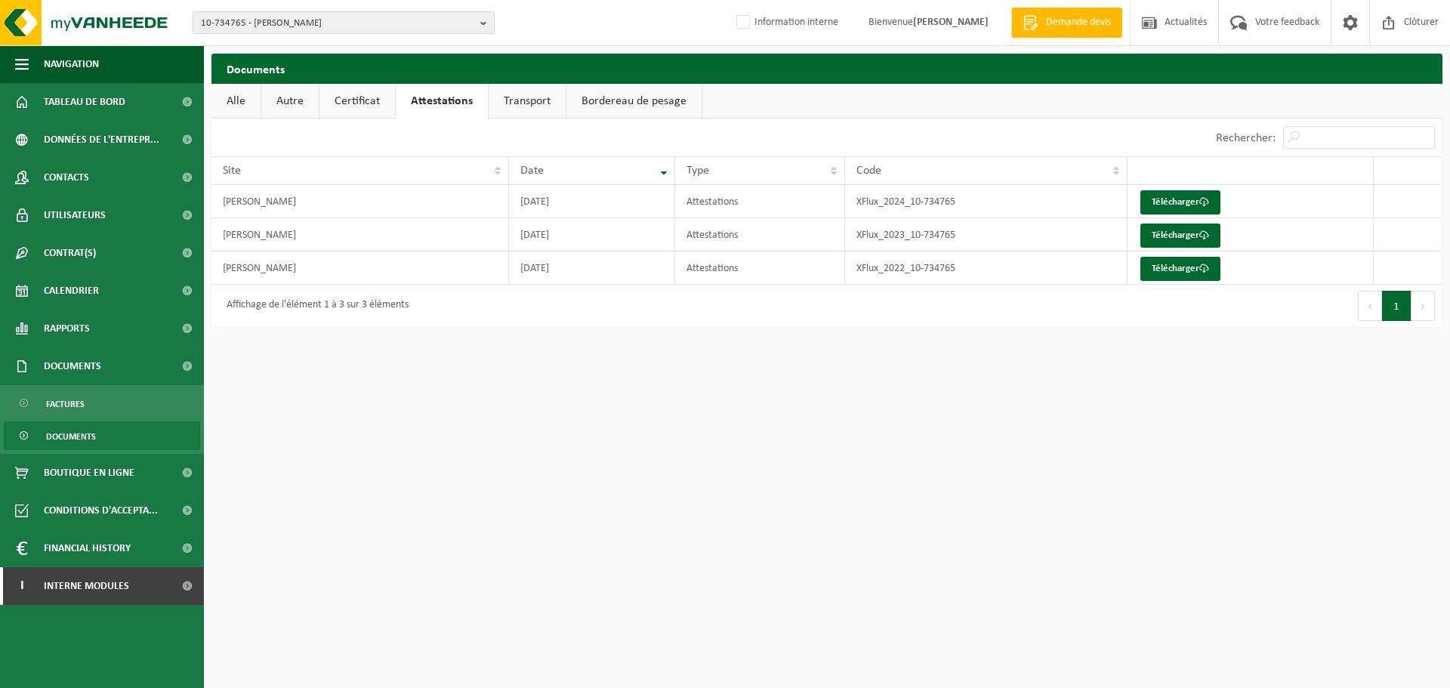
click at [508, 106] on link "Transport" at bounding box center [526, 101] width 77 height 35
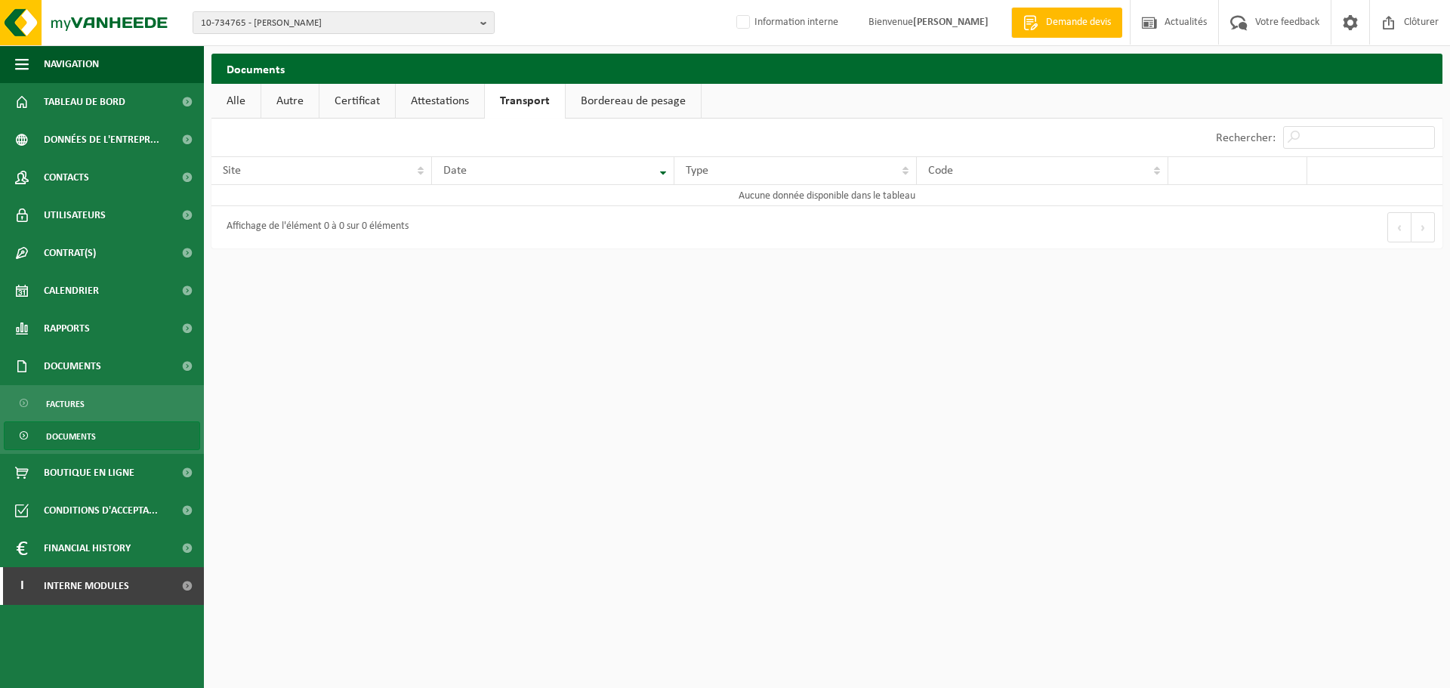
click at [430, 108] on link "Attestations" at bounding box center [440, 101] width 88 height 35
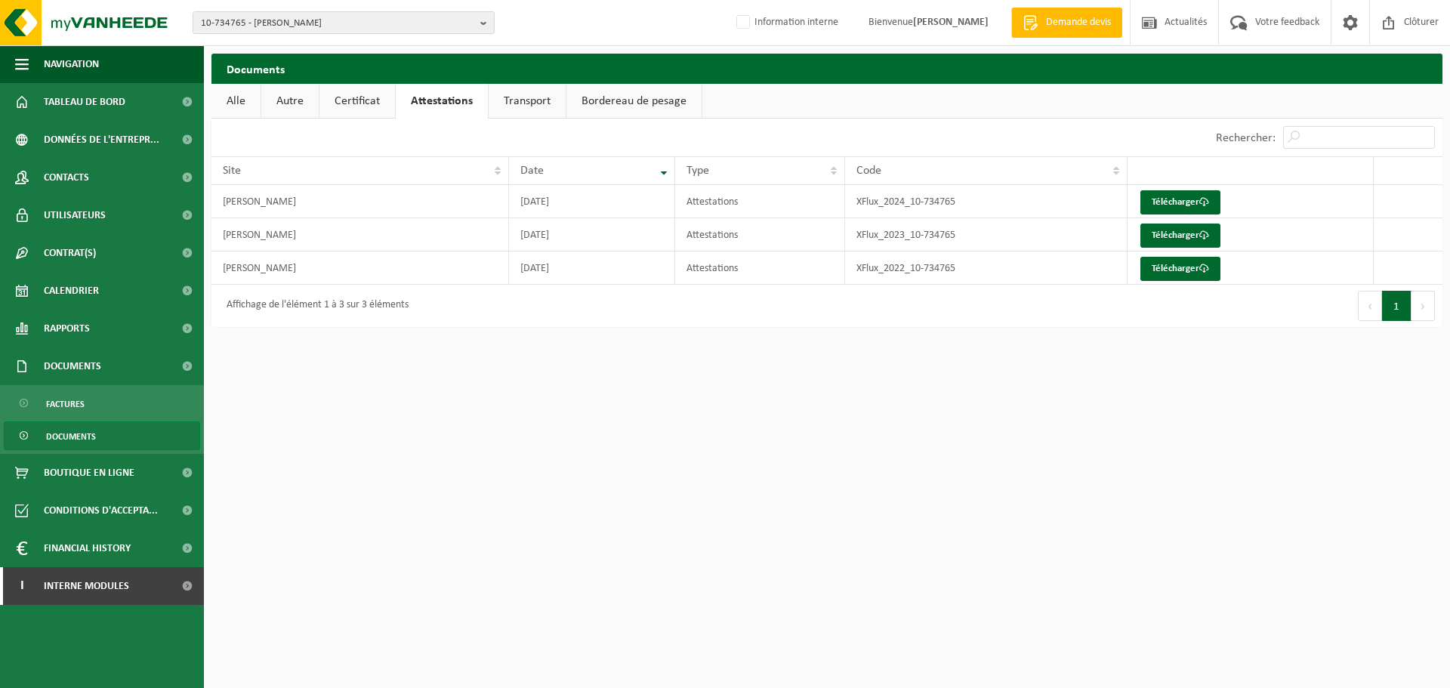
click at [356, 108] on link "Certificat" at bounding box center [357, 101] width 76 height 35
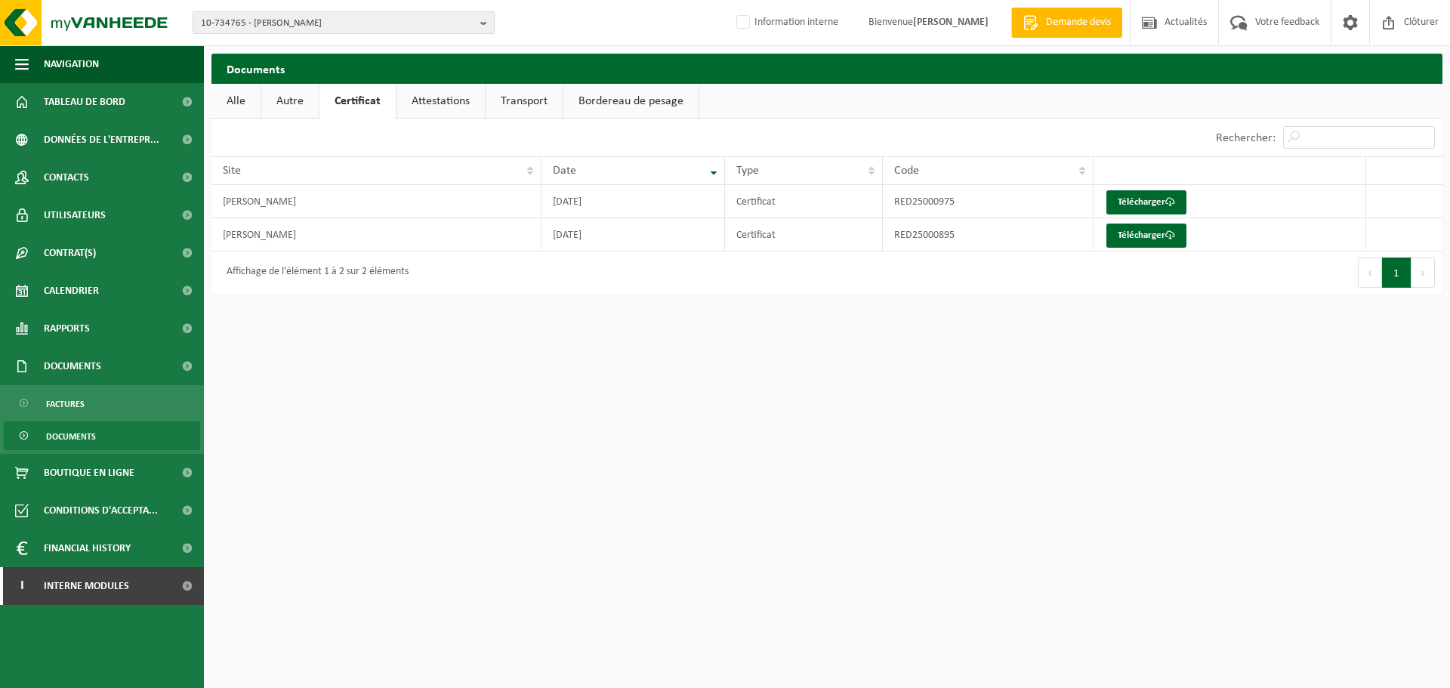
click at [293, 104] on link "Autre" at bounding box center [289, 101] width 57 height 35
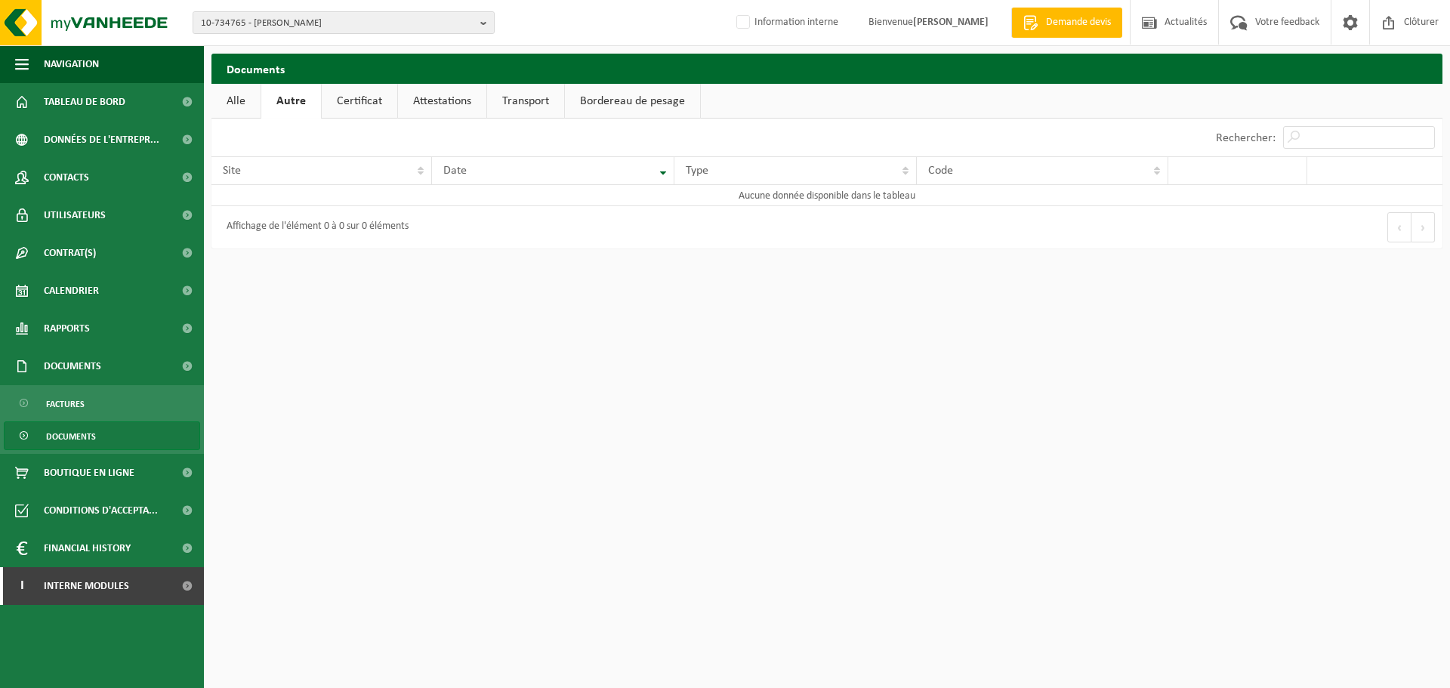
click at [237, 104] on link "Alle" at bounding box center [235, 101] width 49 height 35
